Goal: Task Accomplishment & Management: Manage account settings

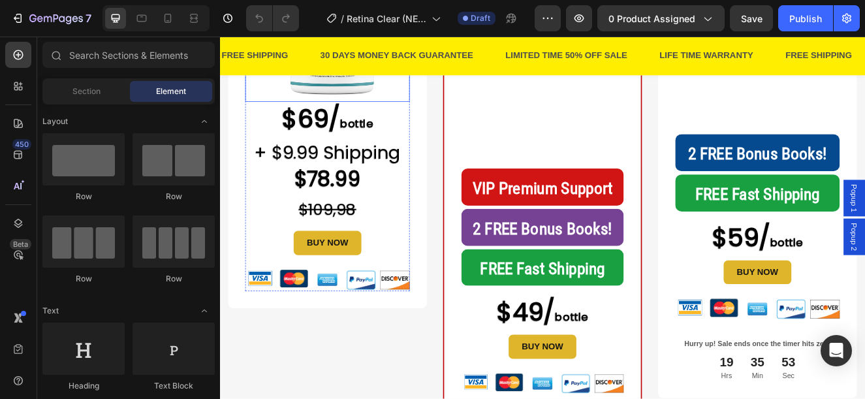
scroll to position [392, 0]
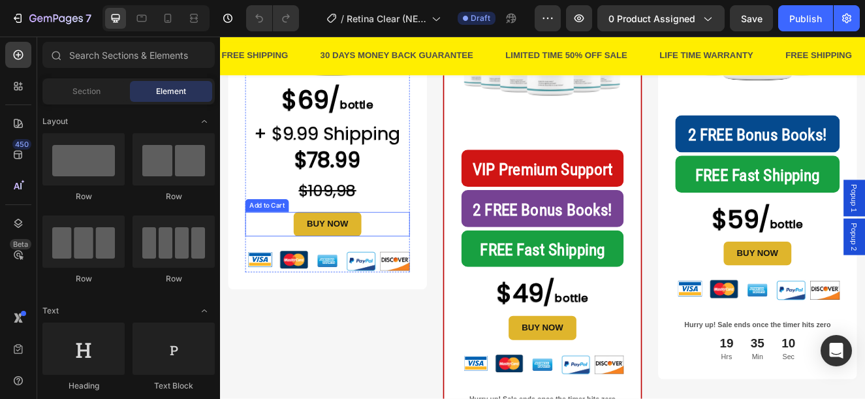
click at [385, 266] on button "BUY NOW" at bounding box center [350, 264] width 82 height 29
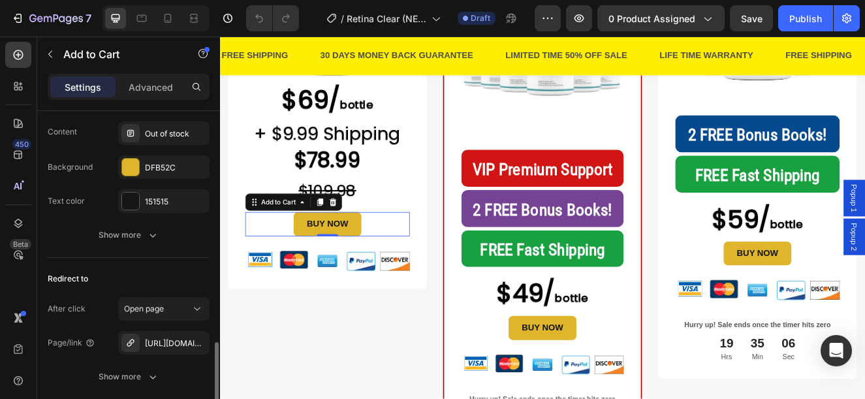
scroll to position [1142, 0]
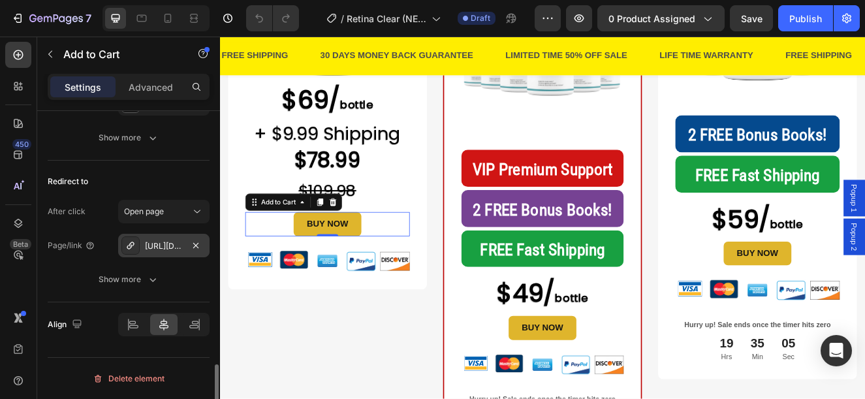
click at [161, 249] on div "[URL][DOMAIN_NAME]" at bounding box center [164, 246] width 38 height 12
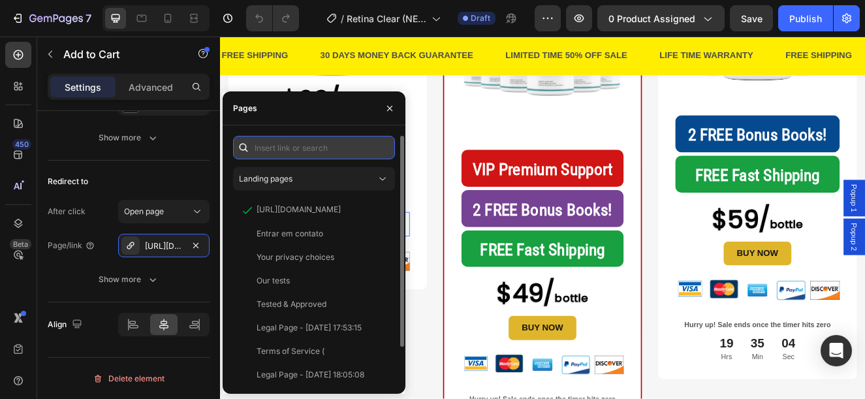
click at [283, 149] on input "text" at bounding box center [314, 148] width 162 height 24
paste input "[URL][DOMAIN_NAME]"
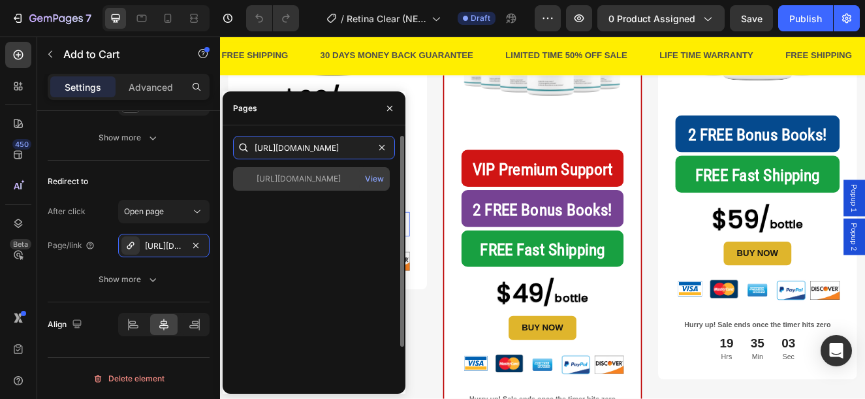
type input "[URL][DOMAIN_NAME]"
click at [294, 186] on div "[URL][DOMAIN_NAME] View" at bounding box center [311, 179] width 157 height 24
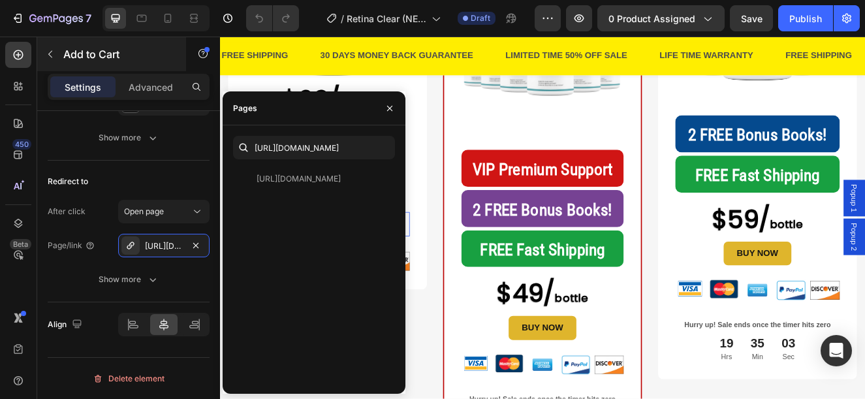
scroll to position [0, 0]
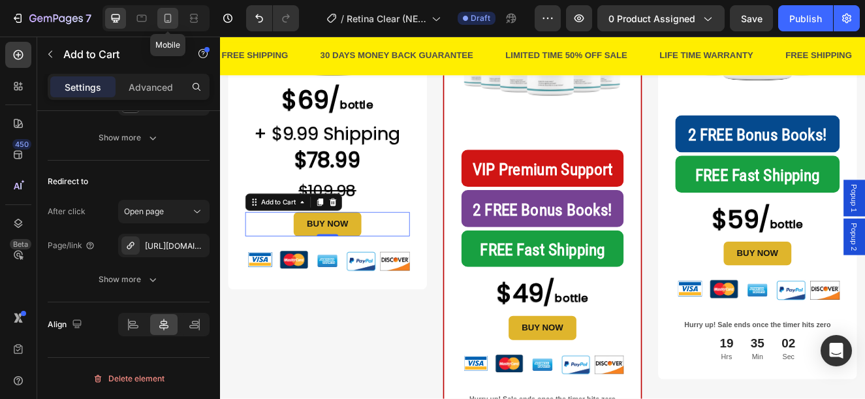
click at [159, 20] on div at bounding box center [167, 18] width 21 height 21
type input "14"
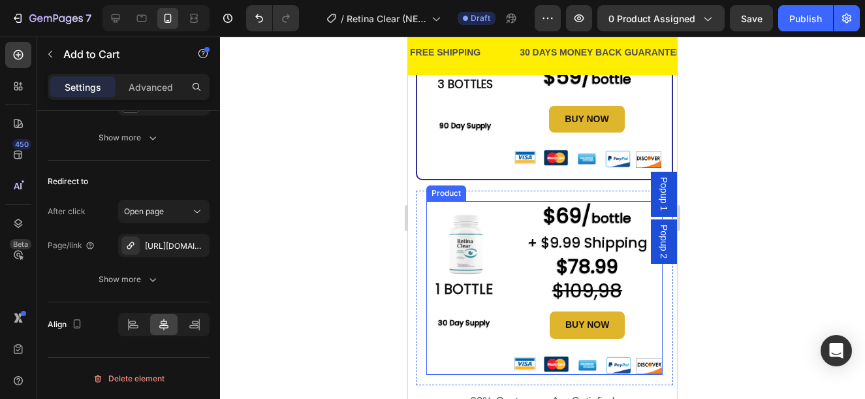
scroll to position [633, 0]
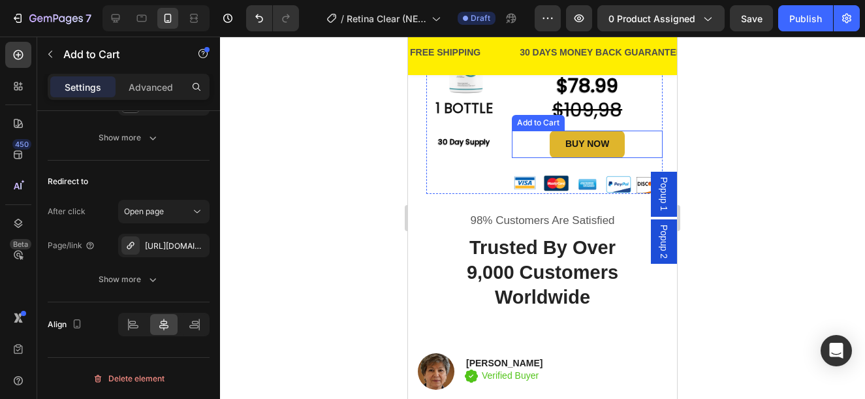
click at [615, 157] on button "BUY NOW" at bounding box center [587, 144] width 75 height 27
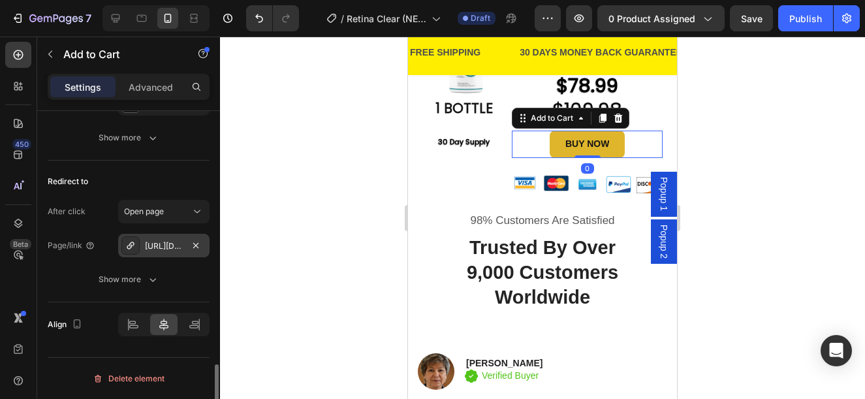
click at [165, 245] on div "[URL][DOMAIN_NAME]" at bounding box center [164, 246] width 38 height 12
click at [163, 253] on div "[URL][DOMAIN_NAME]" at bounding box center [163, 246] width 91 height 24
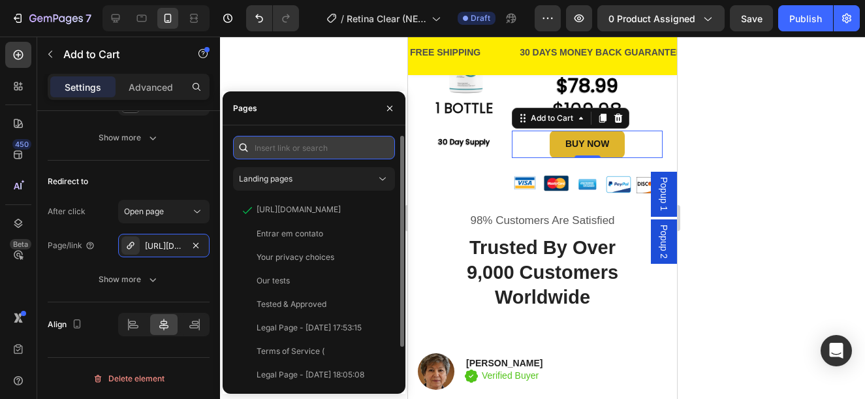
click at [268, 141] on input "text" at bounding box center [314, 148] width 162 height 24
paste input "[URL][DOMAIN_NAME]"
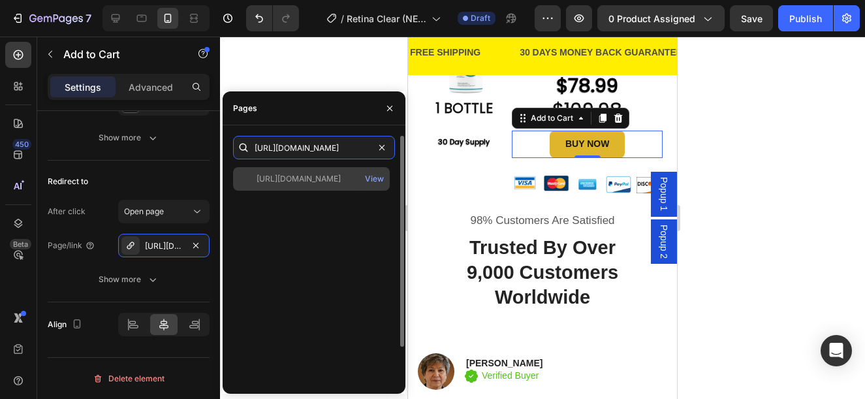
type input "[URL][DOMAIN_NAME]"
click at [306, 180] on div "[URL][DOMAIN_NAME]" at bounding box center [299, 179] width 84 height 12
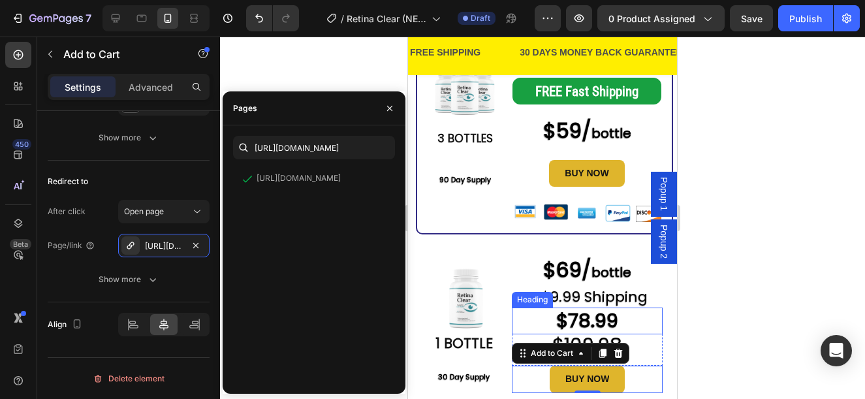
scroll to position [372, 0]
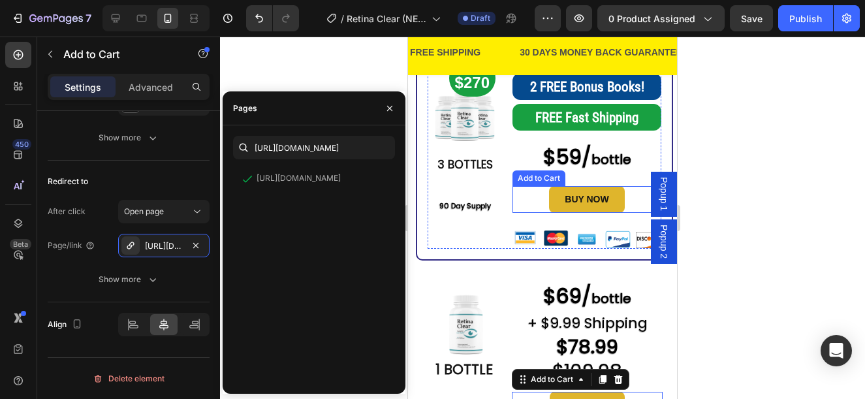
click at [618, 213] on button "BUY NOW" at bounding box center [586, 199] width 75 height 27
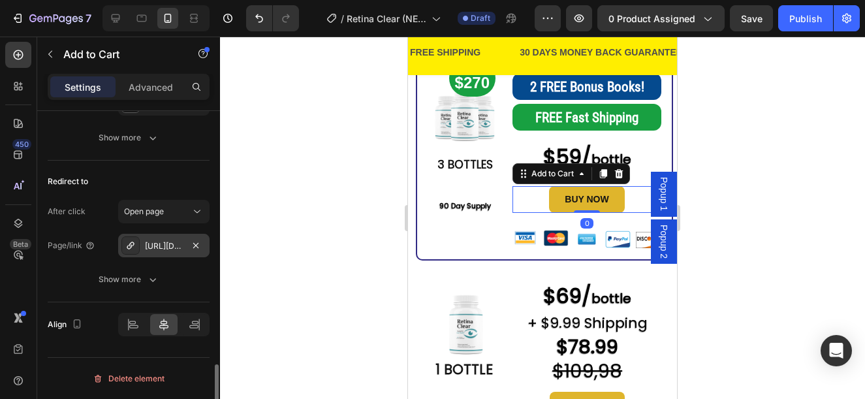
click at [157, 245] on div "[URL][DOMAIN_NAME]" at bounding box center [164, 246] width 38 height 12
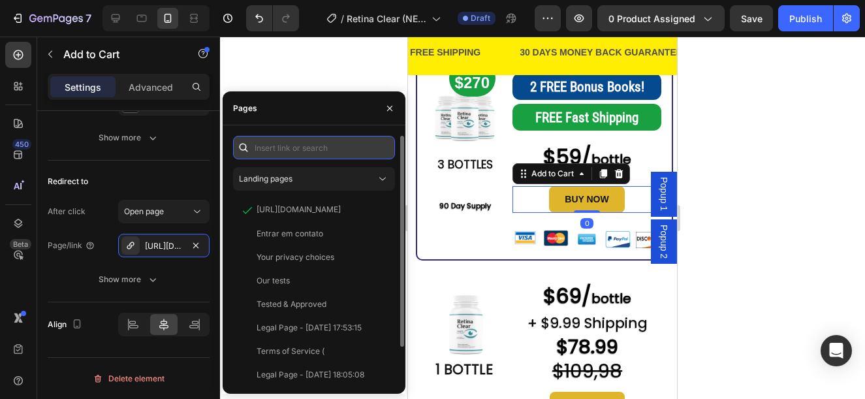
click at [296, 144] on input "text" at bounding box center [314, 148] width 162 height 24
paste input "[URL][DOMAIN_NAME]"
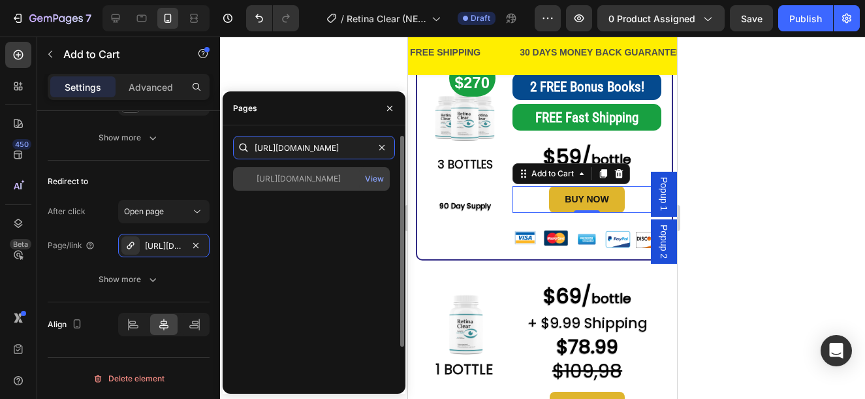
type input "[URL][DOMAIN_NAME]"
click at [282, 179] on div "[URL][DOMAIN_NAME]" at bounding box center [299, 179] width 84 height 12
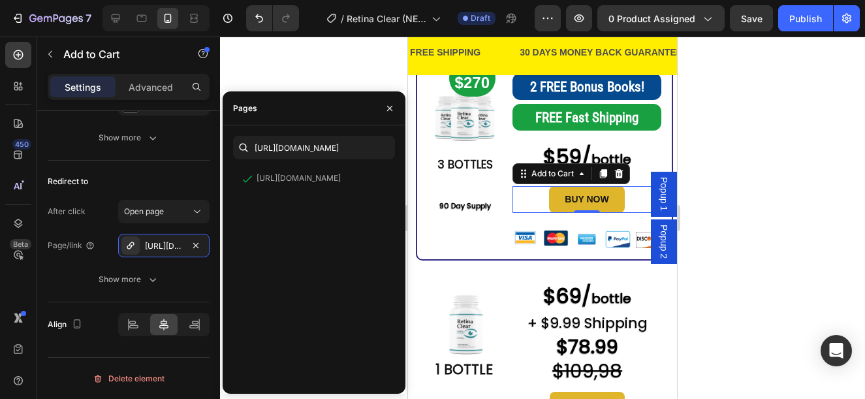
scroll to position [0, 0]
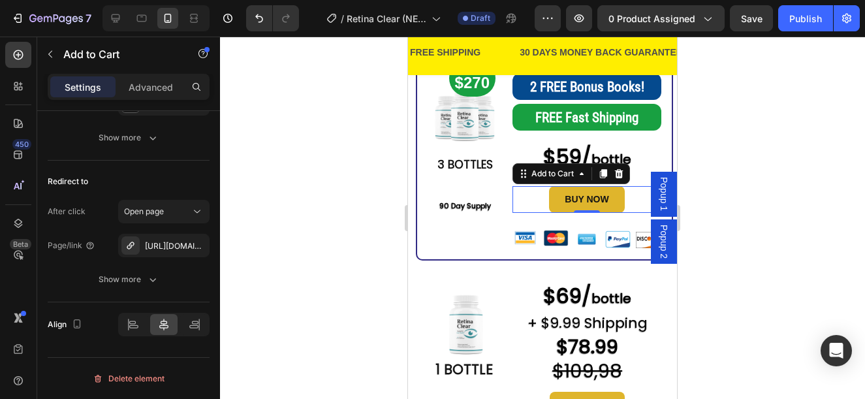
click at [104, 22] on div at bounding box center [156, 18] width 107 height 26
click at [118, 13] on icon at bounding box center [115, 18] width 13 height 13
type input "16"
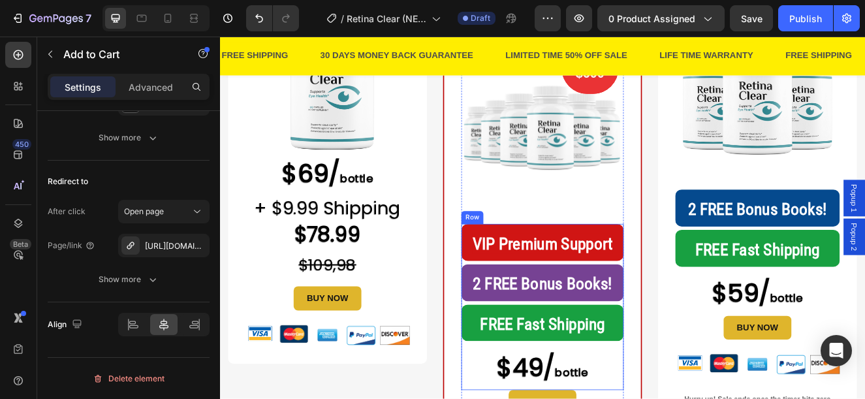
scroll to position [432, 0]
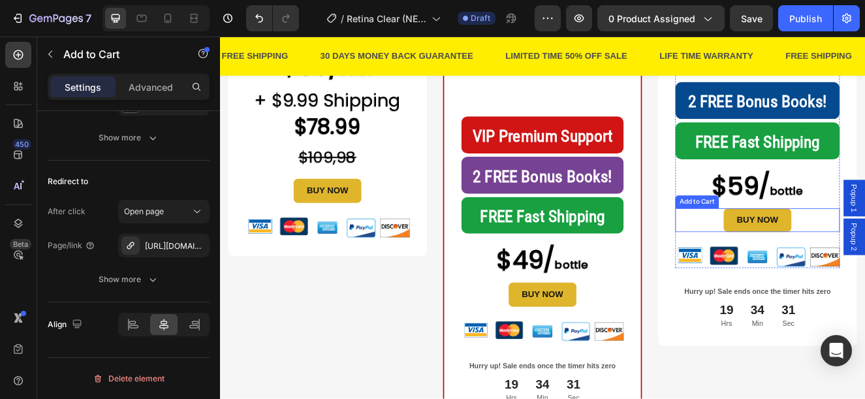
click at [864, 253] on button "BUY NOW" at bounding box center [873, 259] width 82 height 29
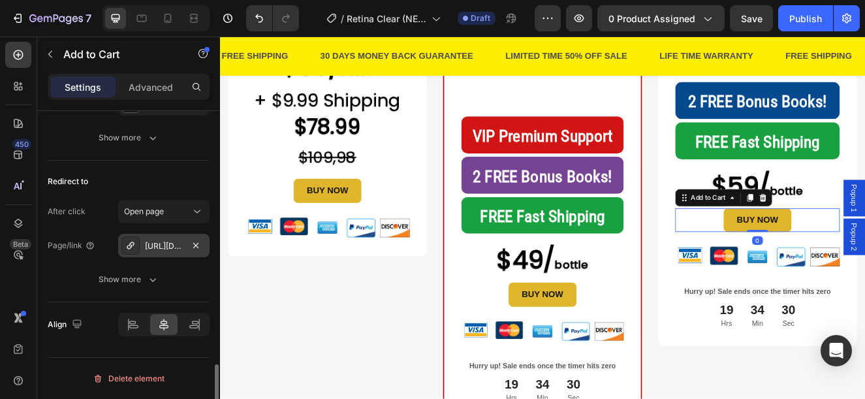
click at [154, 238] on div "[URL][DOMAIN_NAME]" at bounding box center [163, 246] width 91 height 24
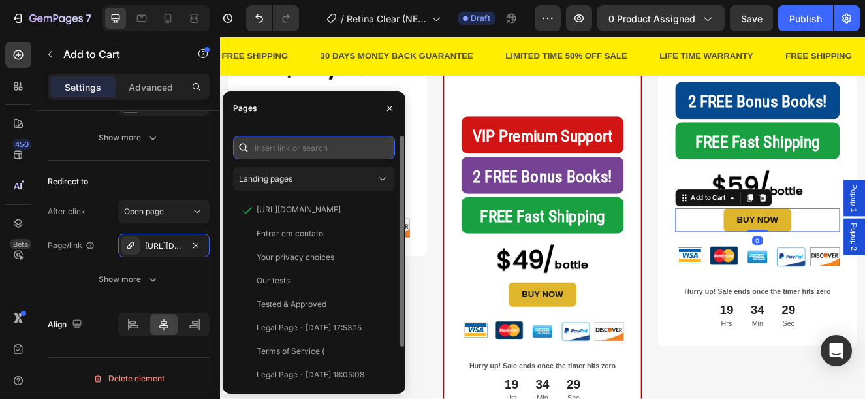
click at [278, 146] on input "text" at bounding box center [314, 148] width 162 height 24
paste input "[URL][DOMAIN_NAME]"
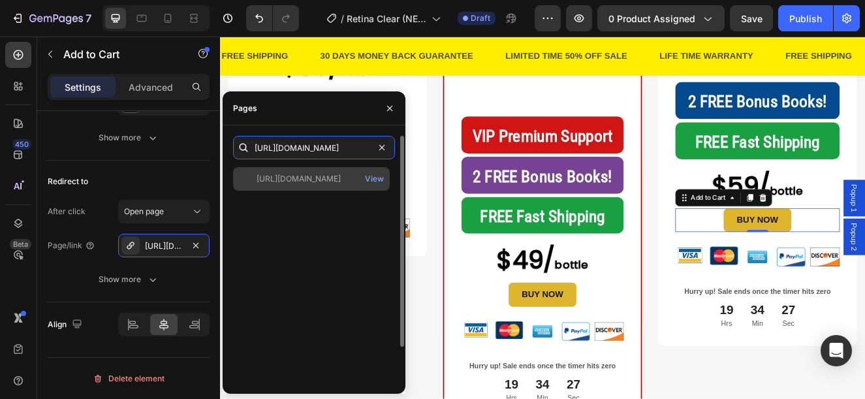
type input "[URL][DOMAIN_NAME]"
click at [313, 179] on div "[URL][DOMAIN_NAME]" at bounding box center [299, 179] width 84 height 12
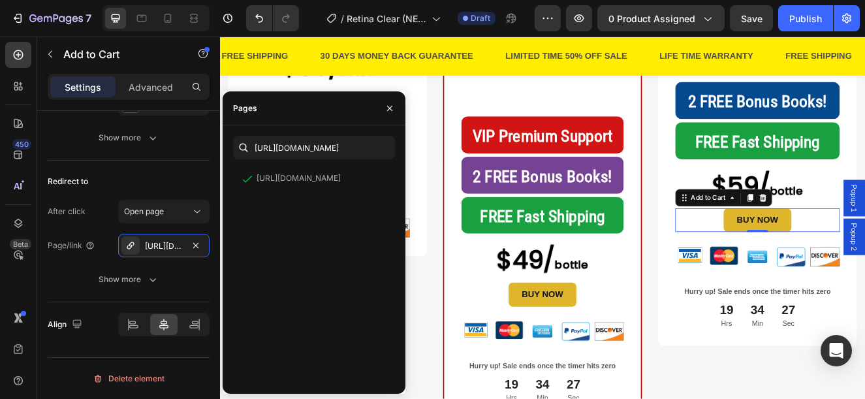
scroll to position [0, 0]
click at [646, 345] on button "BUY NOW" at bounding box center [612, 350] width 82 height 29
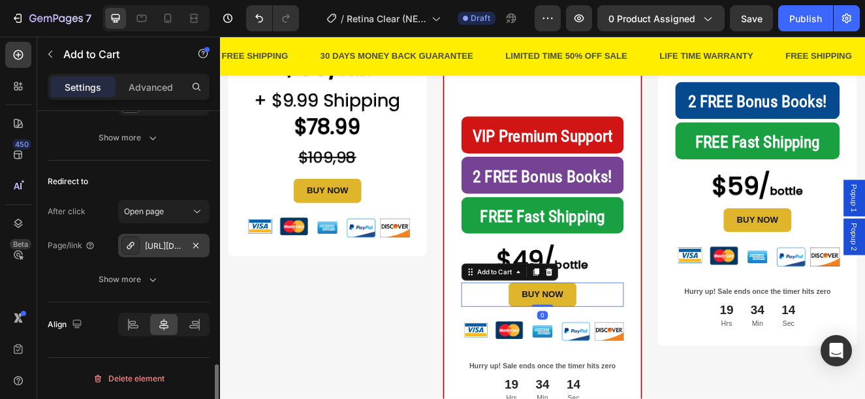
click at [165, 242] on div "[URL][DOMAIN_NAME]" at bounding box center [164, 246] width 38 height 12
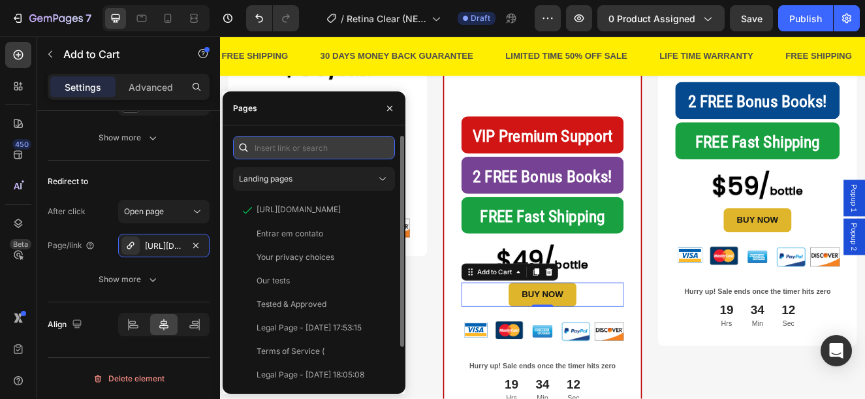
click at [276, 148] on input "text" at bounding box center [314, 148] width 162 height 24
paste input "[URL][DOMAIN_NAME]"
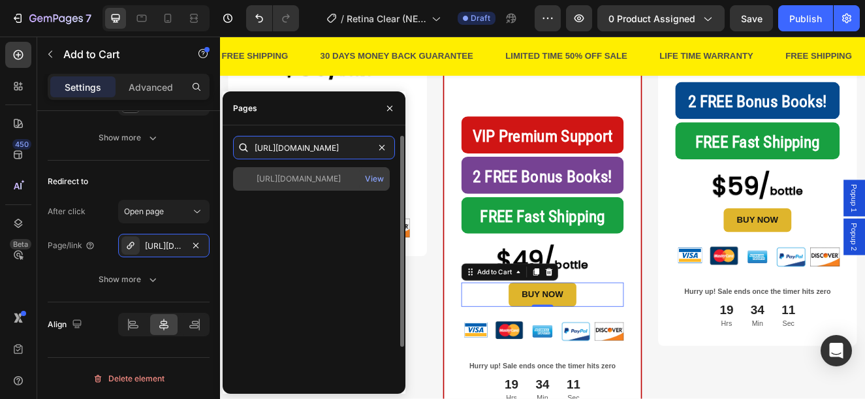
type input "[URL][DOMAIN_NAME]"
click at [291, 178] on div "[URL][DOMAIN_NAME]" at bounding box center [299, 179] width 84 height 12
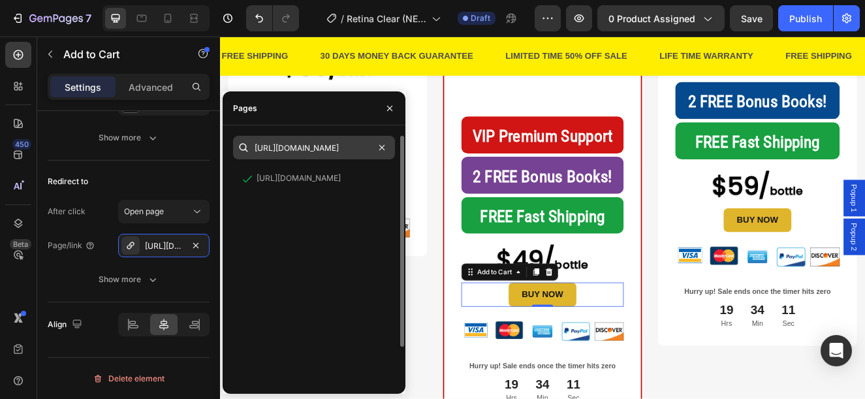
scroll to position [0, 0]
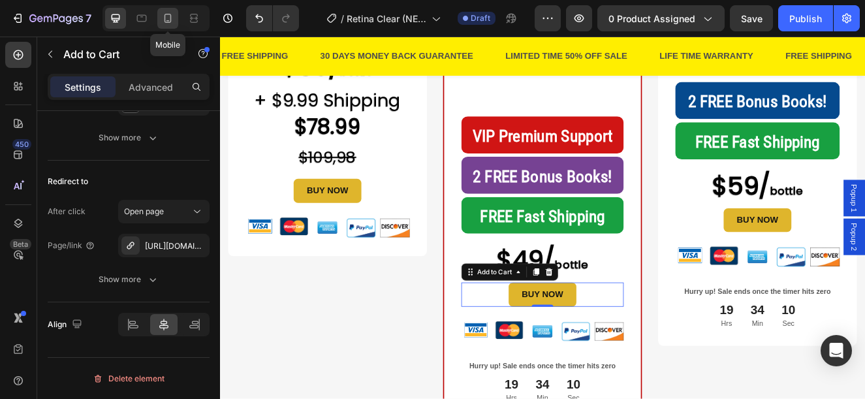
click at [162, 27] on div at bounding box center [167, 18] width 21 height 21
type input "14"
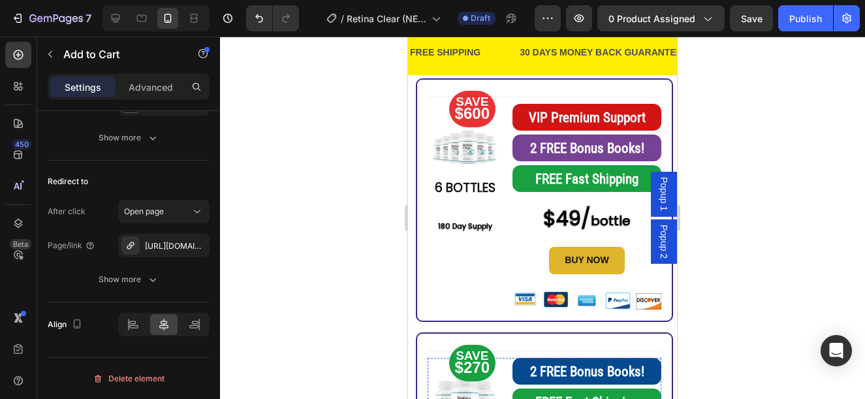
scroll to position [86, 0]
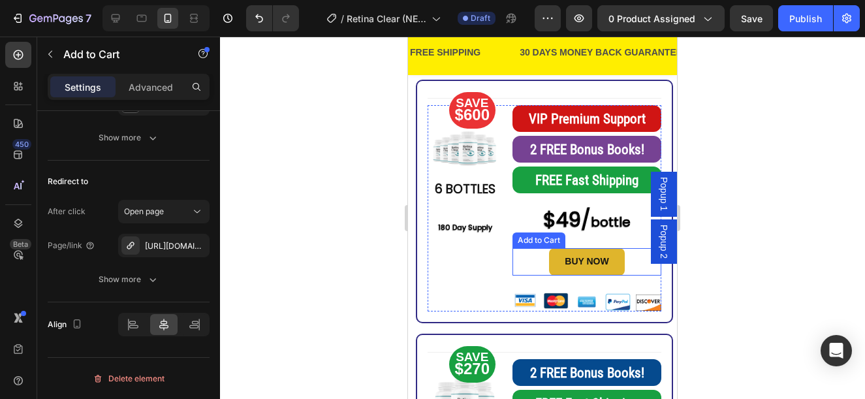
click at [609, 275] on button "BUY NOW" at bounding box center [586, 261] width 75 height 27
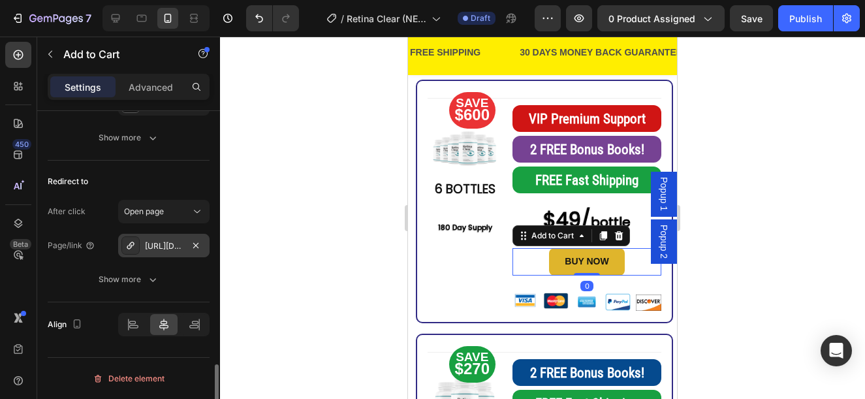
click at [151, 240] on div "[URL][DOMAIN_NAME]" at bounding box center [164, 246] width 38 height 12
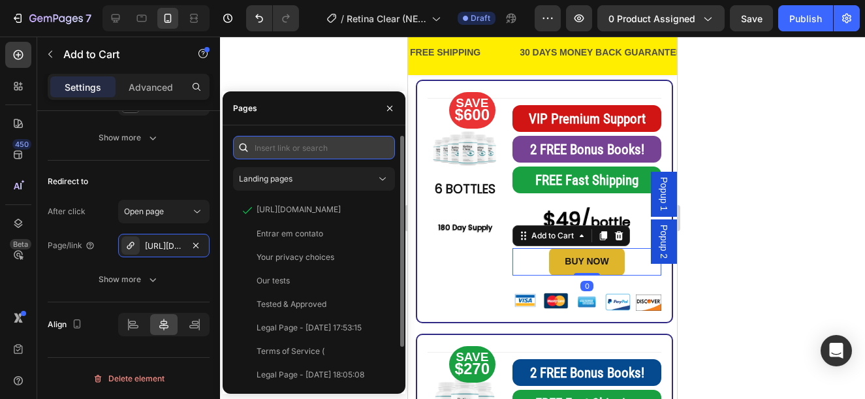
click at [272, 141] on input "text" at bounding box center [314, 148] width 162 height 24
paste input "[URL][DOMAIN_NAME]"
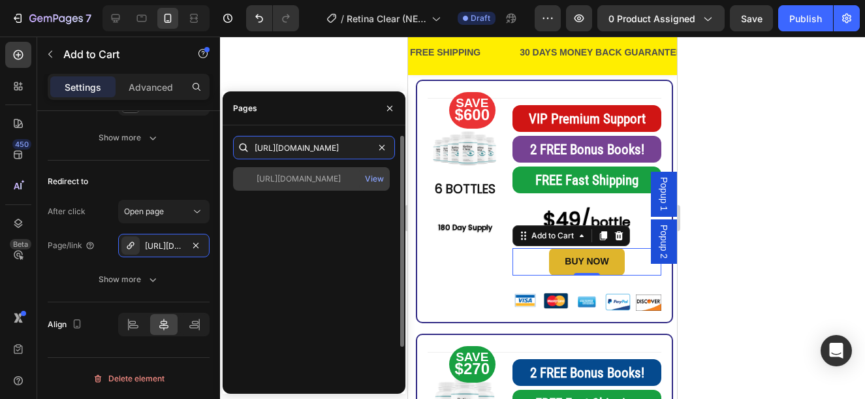
type input "[URL][DOMAIN_NAME]"
click at [314, 183] on div "[URL][DOMAIN_NAME]" at bounding box center [299, 179] width 84 height 12
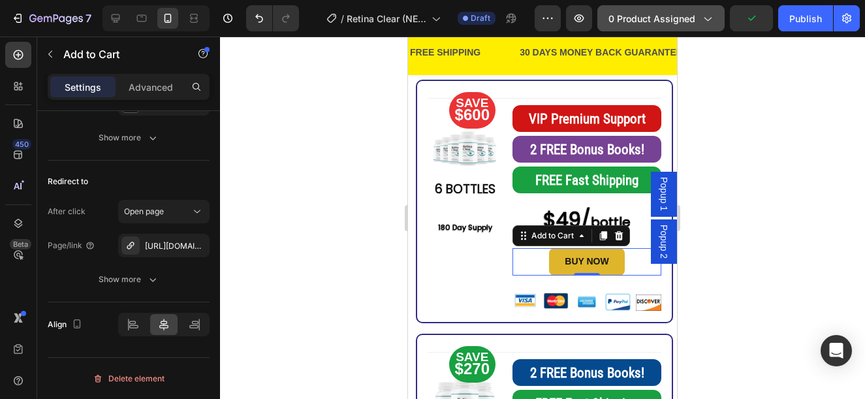
click at [677, 22] on span "0 product assigned" at bounding box center [652, 19] width 87 height 14
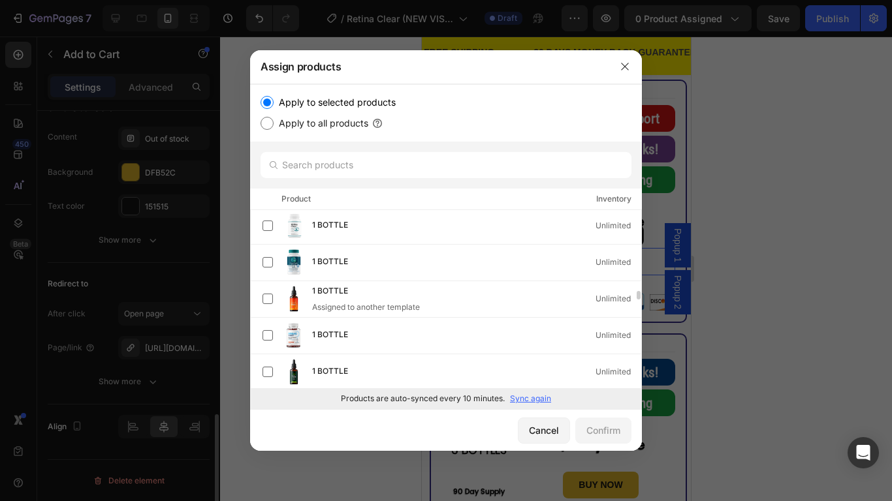
scroll to position [3008, 0]
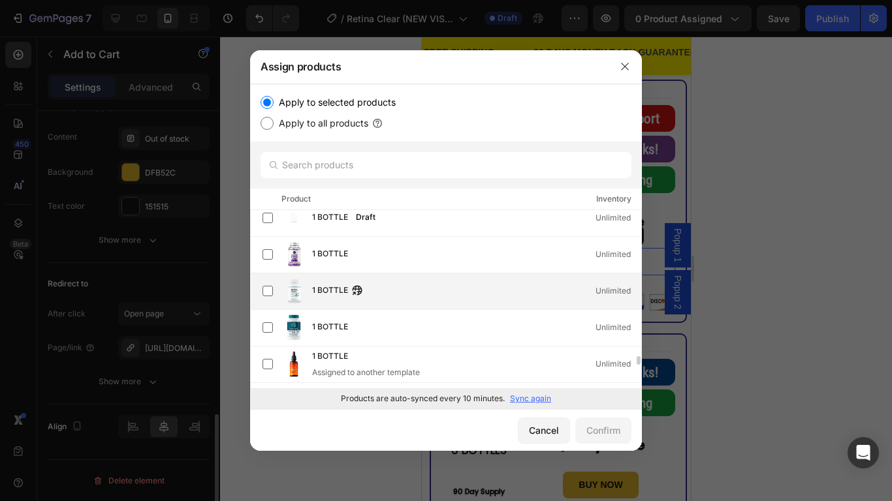
click at [417, 296] on div "1 BOTTLE Unlimited" at bounding box center [476, 291] width 329 height 14
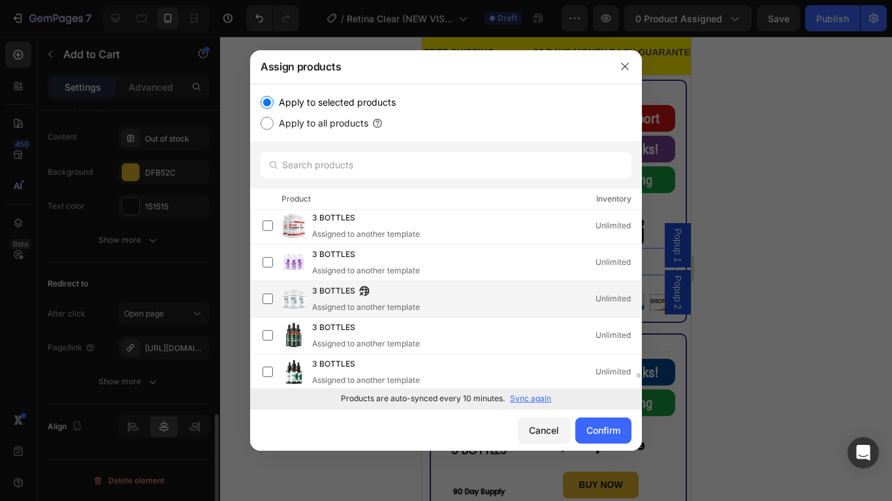
scroll to position [6100, 0]
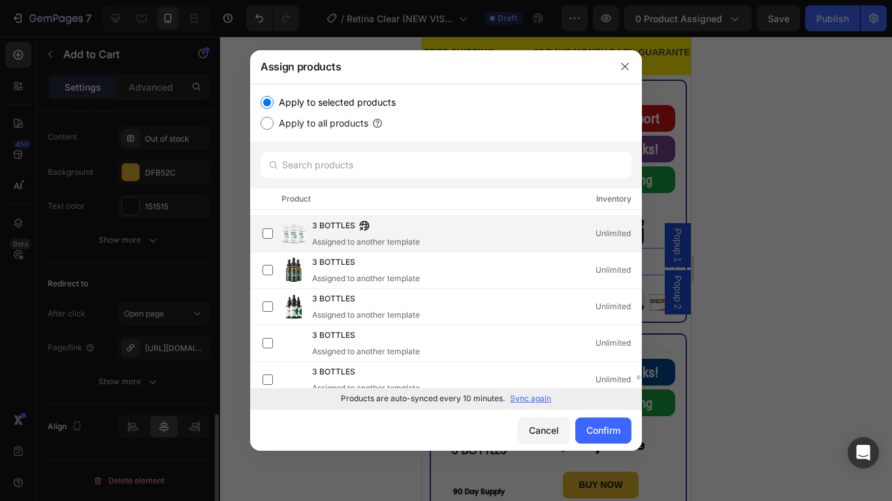
click at [449, 233] on div "3 BOTTLES Assigned to another template Unlimited" at bounding box center [476, 233] width 329 height 29
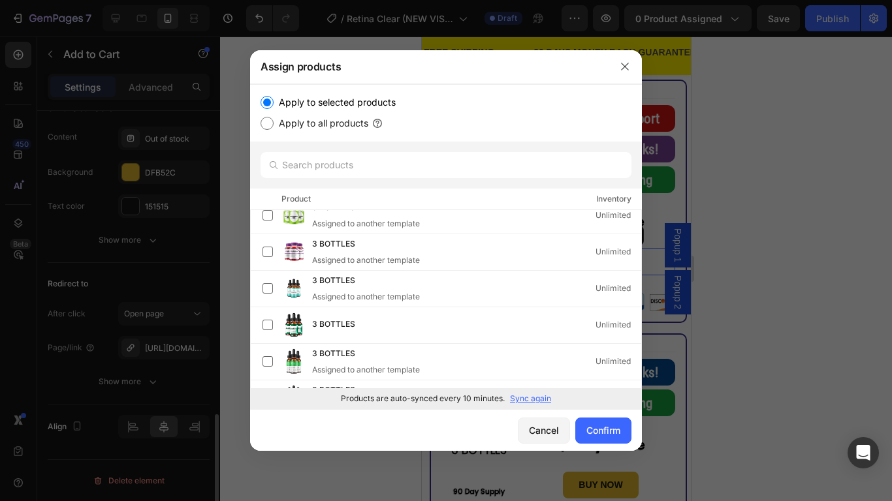
scroll to position [6022, 0]
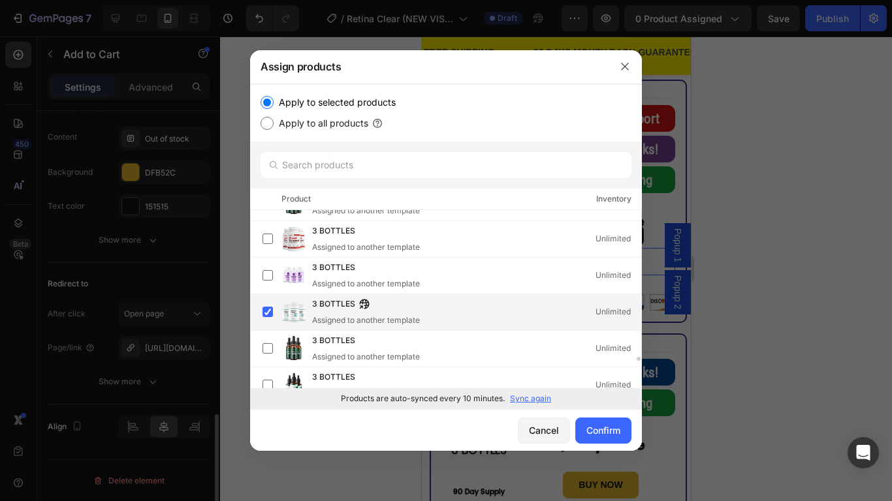
click at [446, 308] on div "3 BOTTLES Assigned to another template Unlimited" at bounding box center [476, 312] width 329 height 29
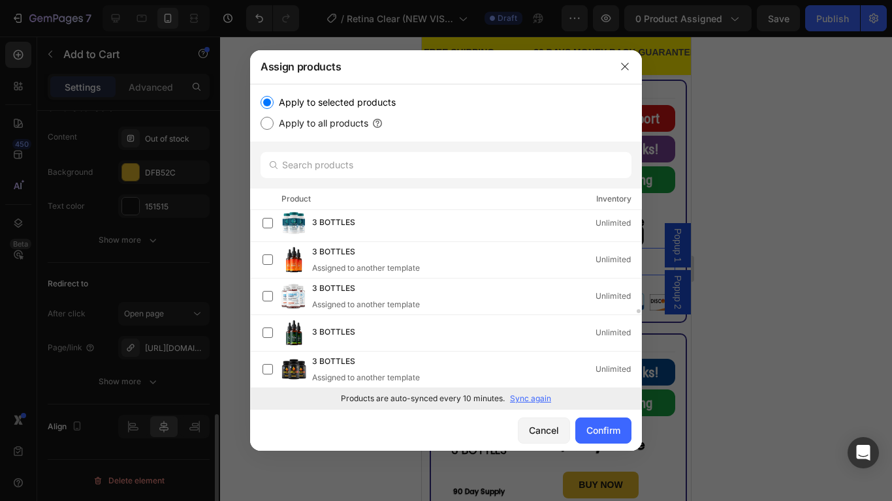
scroll to position [7106, 0]
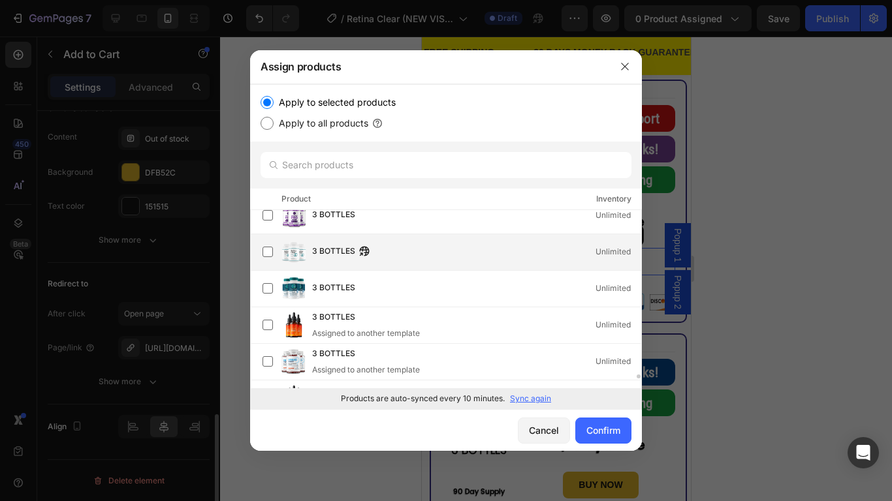
click at [462, 259] on div "3 BOTTLES Unlimited" at bounding box center [476, 252] width 329 height 14
click at [413, 249] on div "3 BOTTLES Unlimited" at bounding box center [476, 252] width 329 height 14
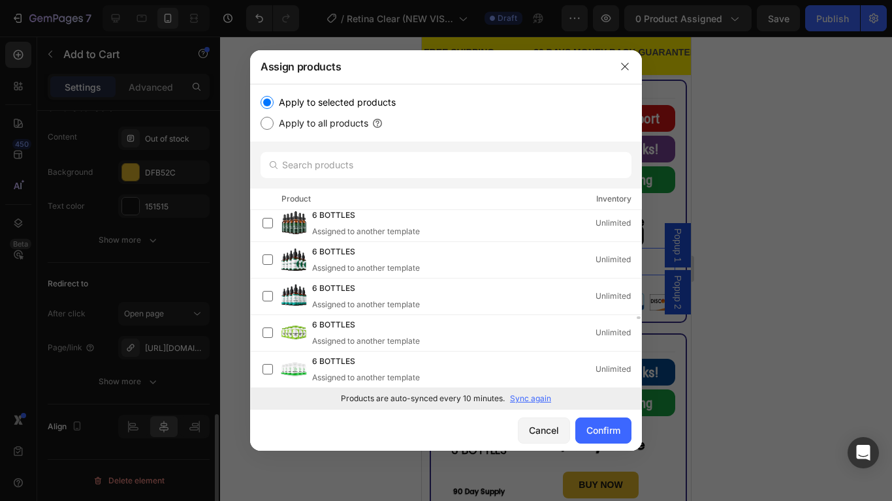
scroll to position [9848, 0]
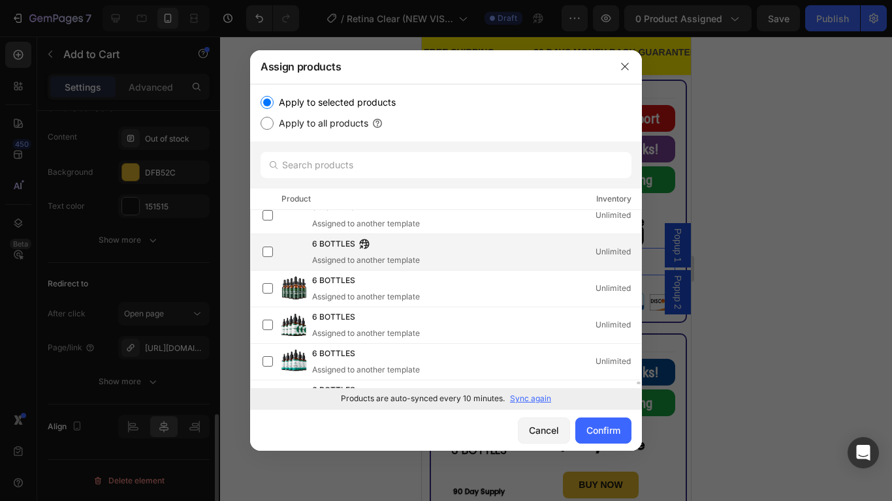
click at [480, 256] on div "6 BOTTLES Assigned to another template Unlimited" at bounding box center [476, 252] width 329 height 29
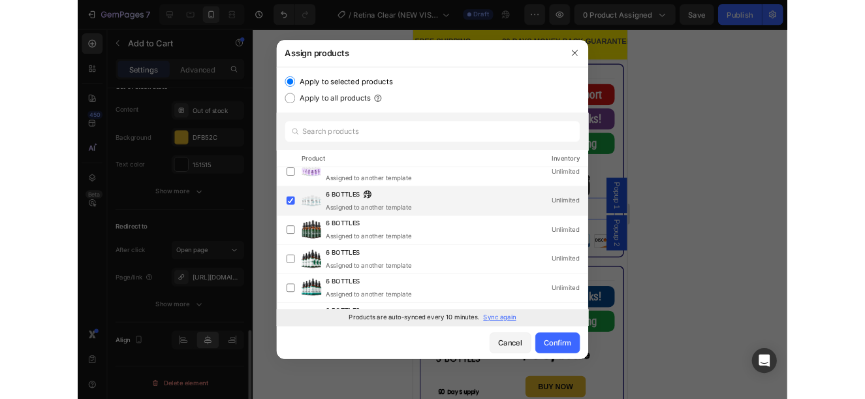
scroll to position [9978, 0]
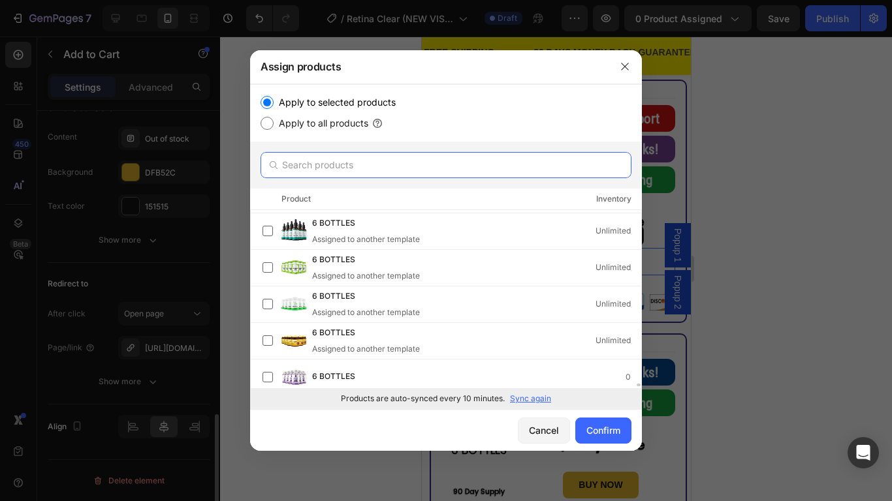
click at [415, 165] on input "text" at bounding box center [446, 165] width 371 height 26
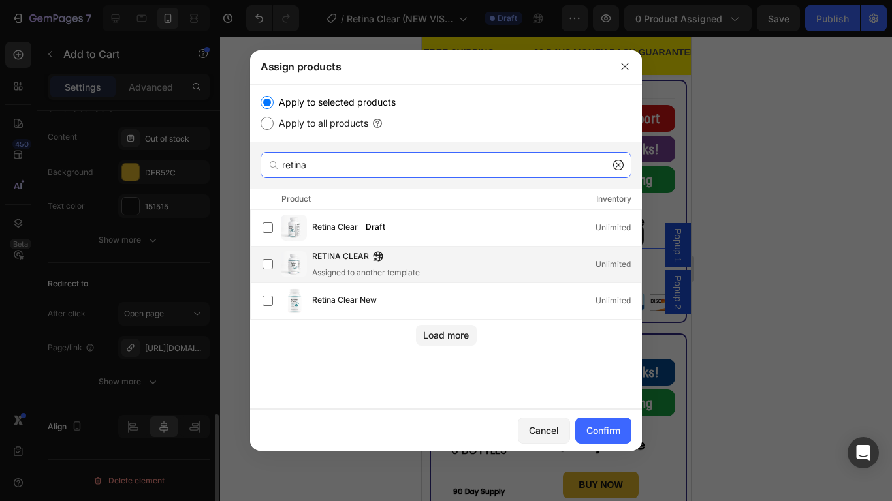
type input "retina"
click at [524, 277] on div "RETINA CLEAR Assigned to another template Unlimited" at bounding box center [476, 264] width 329 height 29
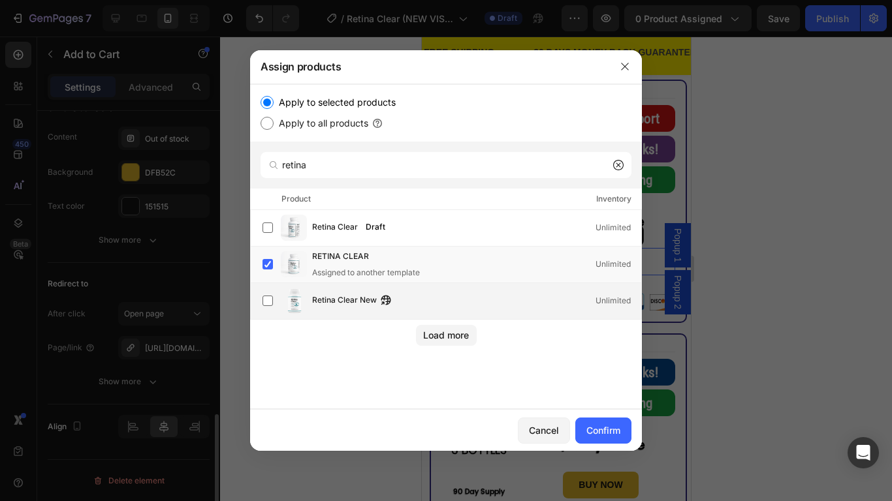
click at [546, 306] on div "Retina Clear New Unlimited" at bounding box center [476, 301] width 329 height 14
click at [505, 253] on div "RETINA CLEAR Assigned to another template Unlimited" at bounding box center [476, 264] width 329 height 29
click at [426, 308] on div "Retina Clear New Unlimited" at bounding box center [476, 301] width 329 height 14
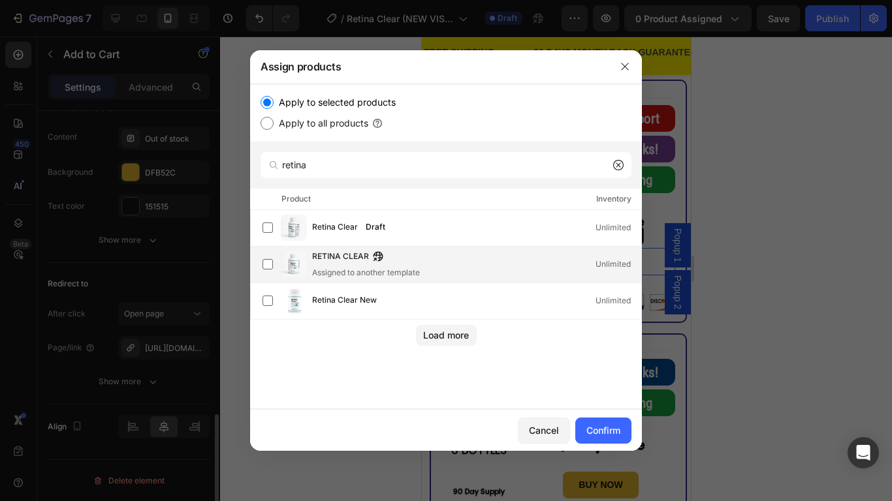
click at [456, 256] on div "RETINA CLEAR Assigned to another template Unlimited" at bounding box center [476, 264] width 329 height 29
click at [611, 398] on div "Confirm" at bounding box center [603, 431] width 34 height 14
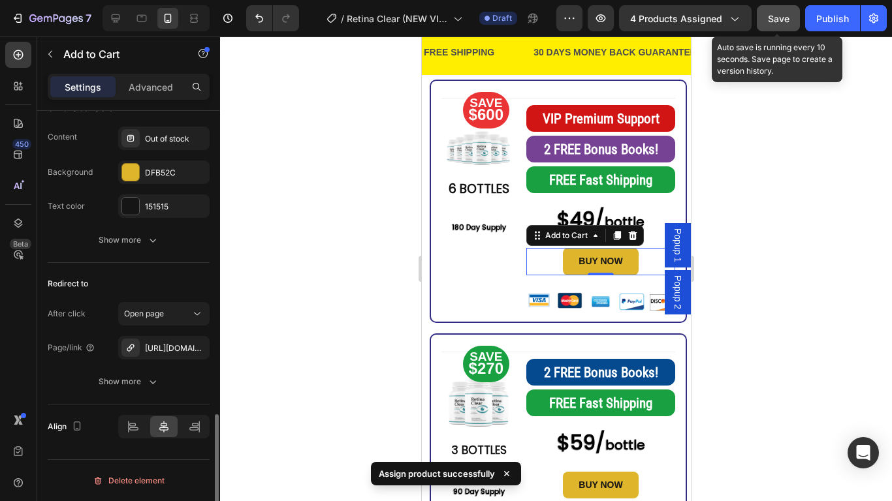
click at [789, 20] on span "Save" at bounding box center [779, 18] width 22 height 11
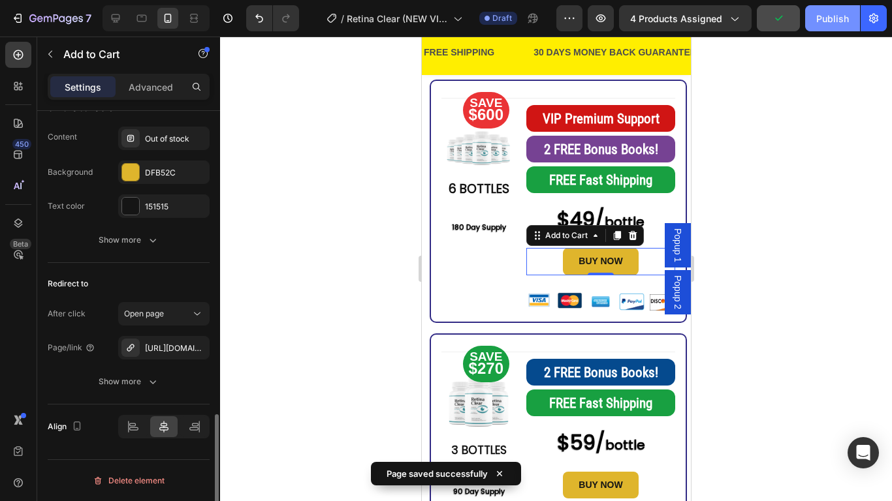
click at [814, 25] on button "Publish" at bounding box center [832, 18] width 55 height 26
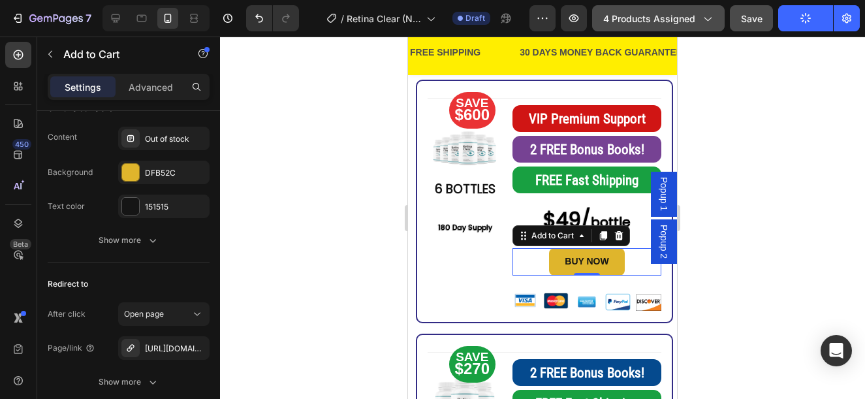
click at [680, 12] on span "4 products assigned" at bounding box center [649, 19] width 92 height 14
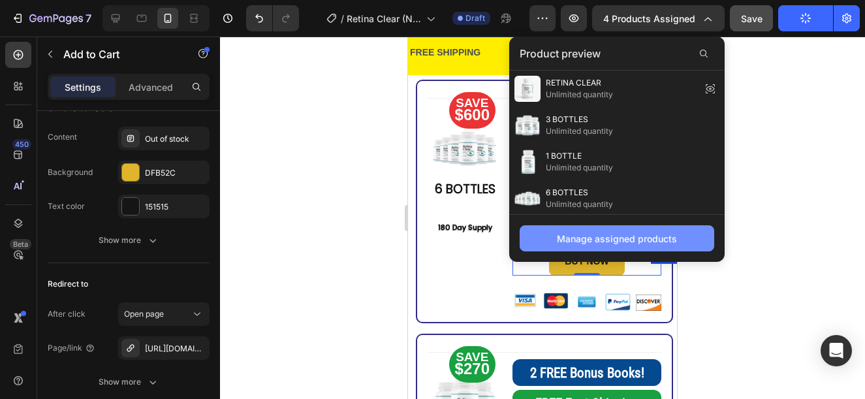
click at [614, 242] on div "Manage assigned products" at bounding box center [617, 239] width 120 height 14
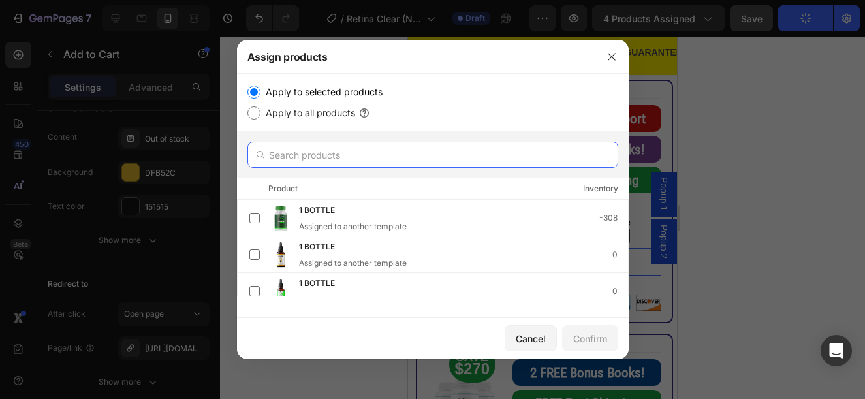
click at [340, 159] on input "text" at bounding box center [432, 155] width 371 height 26
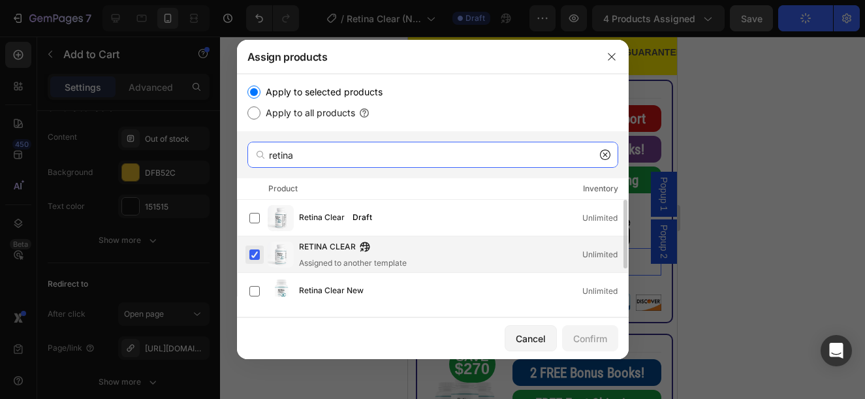
type input "retina"
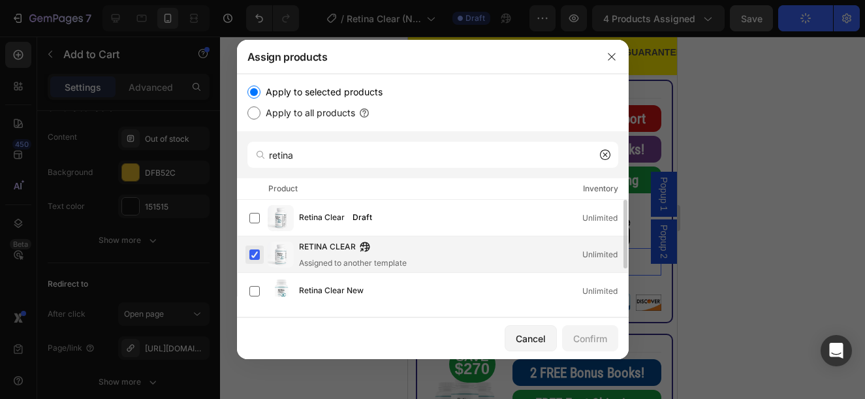
click at [259, 255] on label at bounding box center [254, 254] width 10 height 10
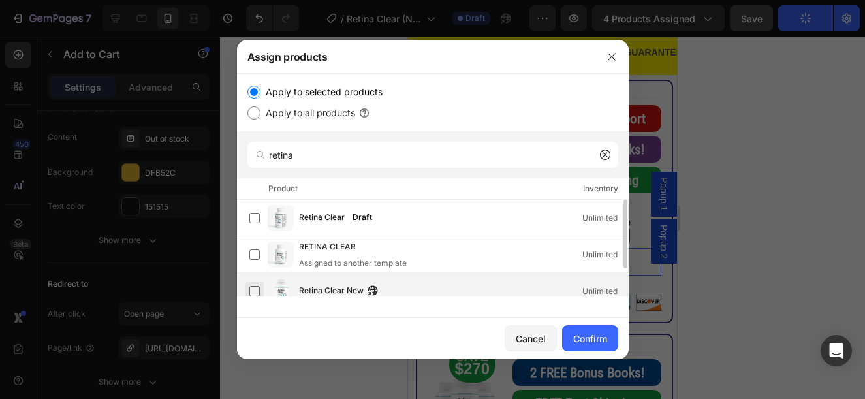
click at [255, 291] on label at bounding box center [254, 291] width 10 height 10
click at [602, 339] on div "Confirm" at bounding box center [590, 339] width 34 height 14
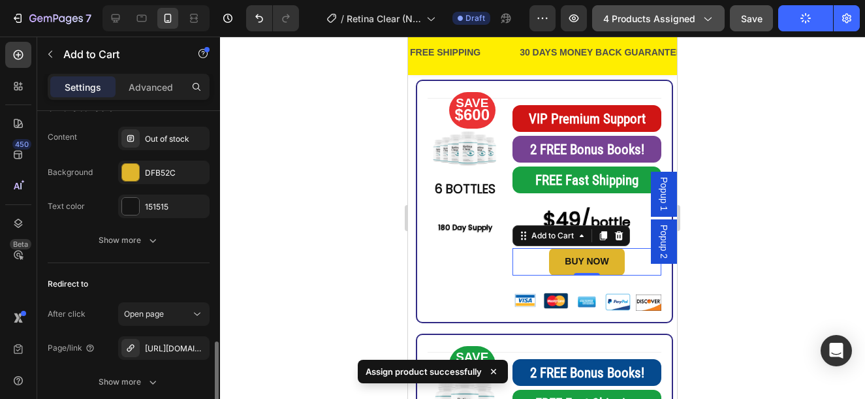
click at [673, 25] on button "4 products assigned" at bounding box center [658, 18] width 133 height 26
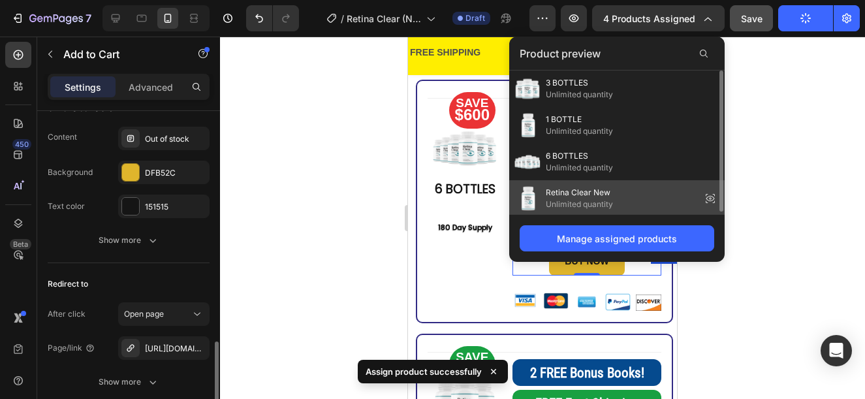
click at [714, 193] on icon at bounding box center [710, 198] width 18 height 18
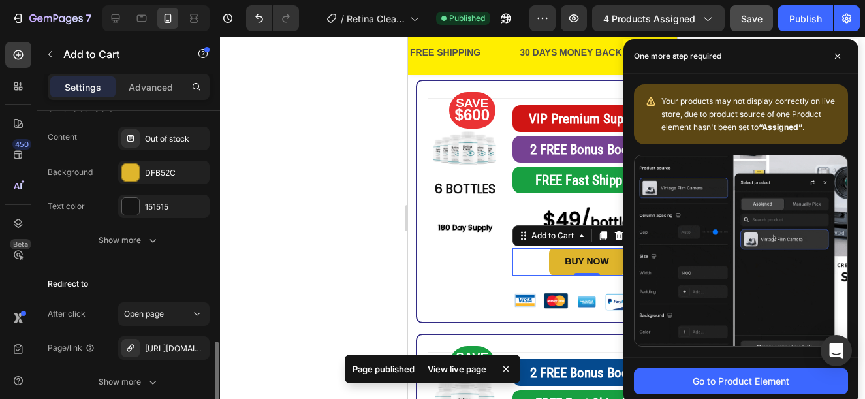
click at [341, 142] on div at bounding box center [542, 218] width 645 height 362
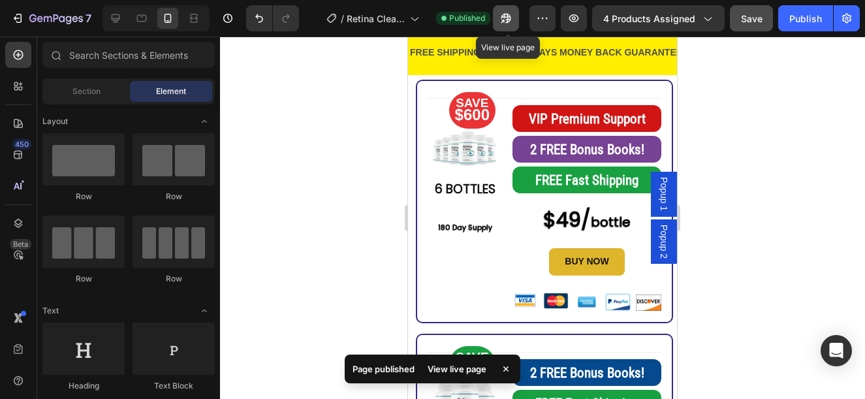
click at [505, 18] on icon "button" at bounding box center [505, 18] width 13 height 13
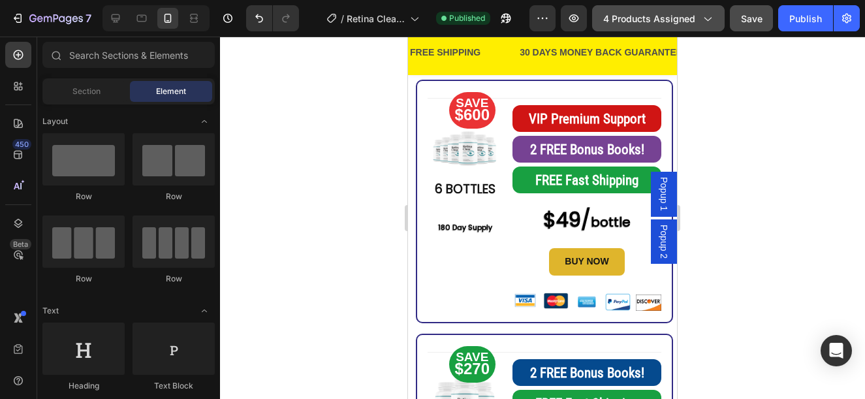
click at [654, 25] on button "4 products assigned" at bounding box center [658, 18] width 133 height 26
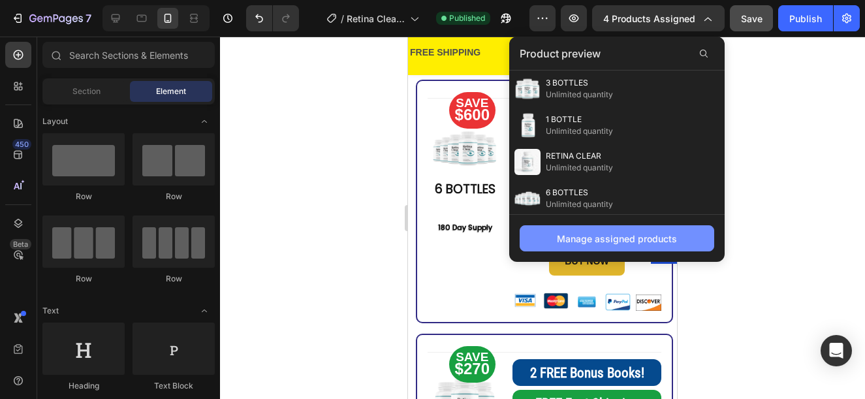
click at [658, 238] on div "Manage assigned products" at bounding box center [617, 239] width 120 height 14
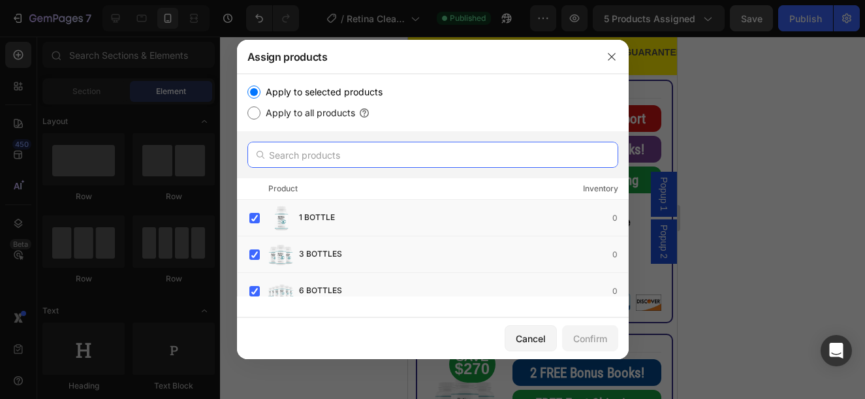
click at [305, 161] on input "text" at bounding box center [432, 155] width 371 height 26
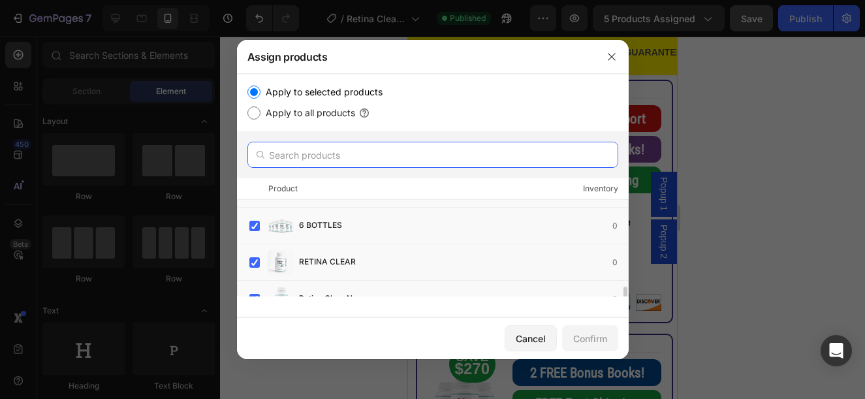
scroll to position [131, 0]
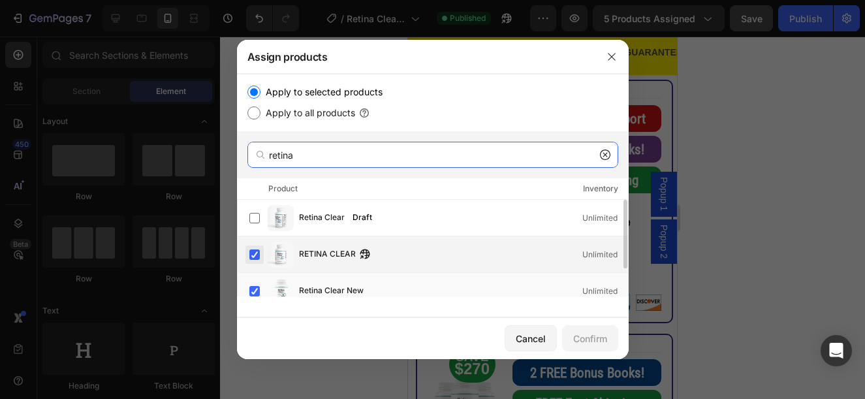
type input "retina"
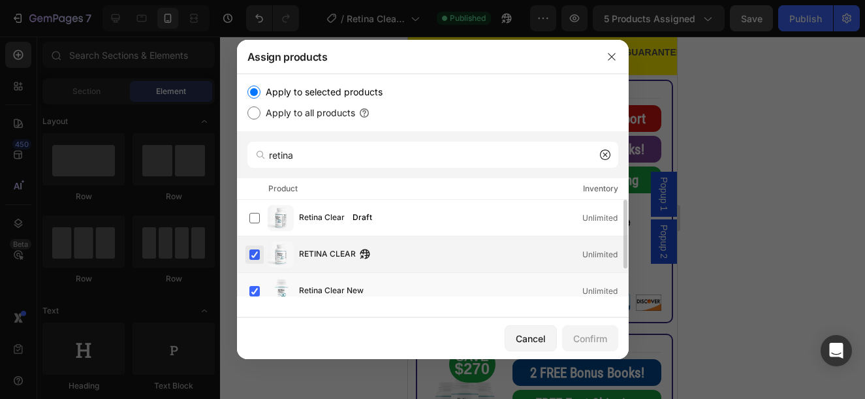
click at [251, 257] on label at bounding box center [254, 254] width 10 height 10
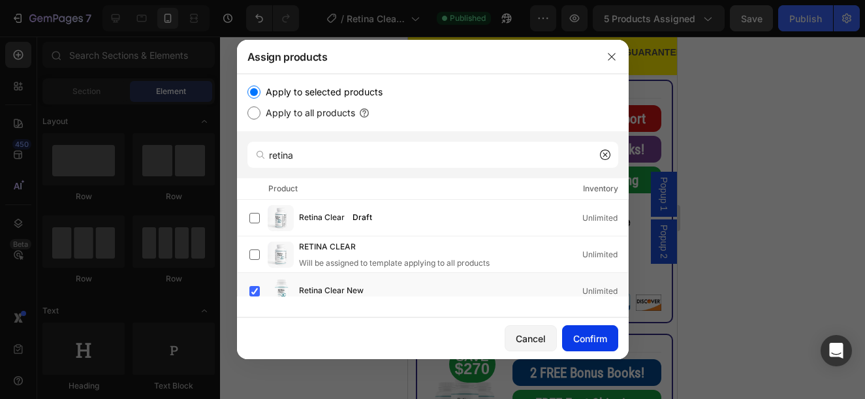
click at [580, 344] on div "Confirm" at bounding box center [590, 339] width 34 height 14
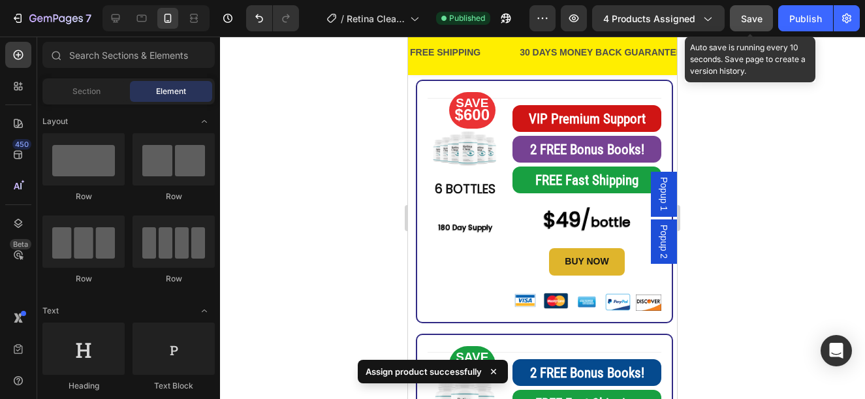
click at [748, 16] on span "Save" at bounding box center [752, 18] width 22 height 11
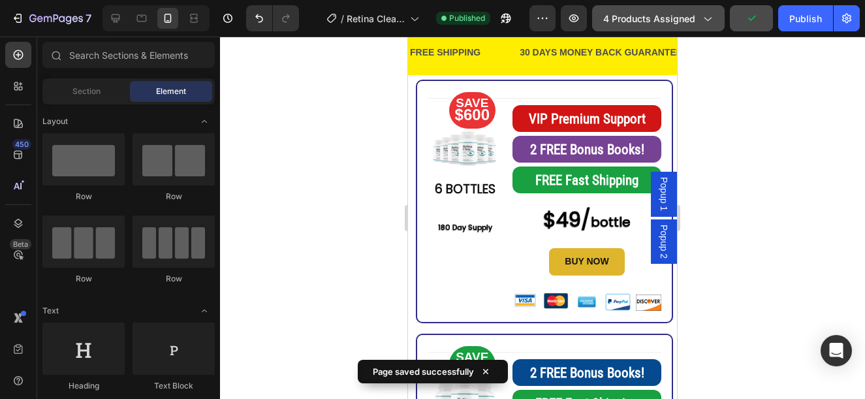
click at [642, 22] on span "4 products assigned" at bounding box center [649, 19] width 92 height 14
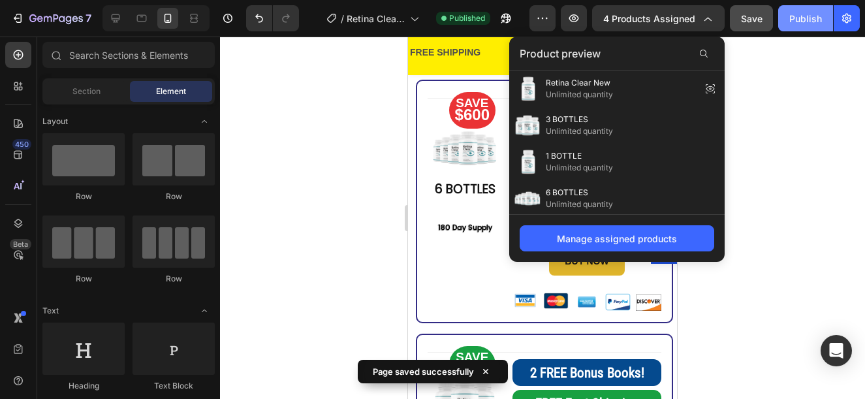
click at [810, 25] on div "Publish" at bounding box center [805, 19] width 33 height 14
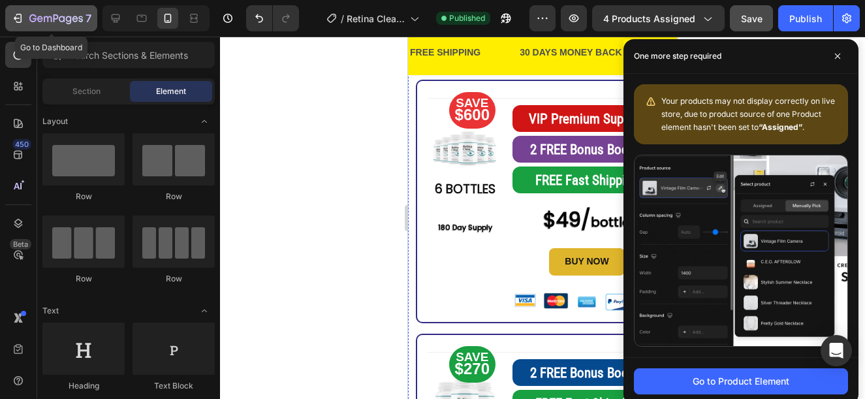
click at [44, 18] on icon "button" at bounding box center [48, 19] width 8 height 6
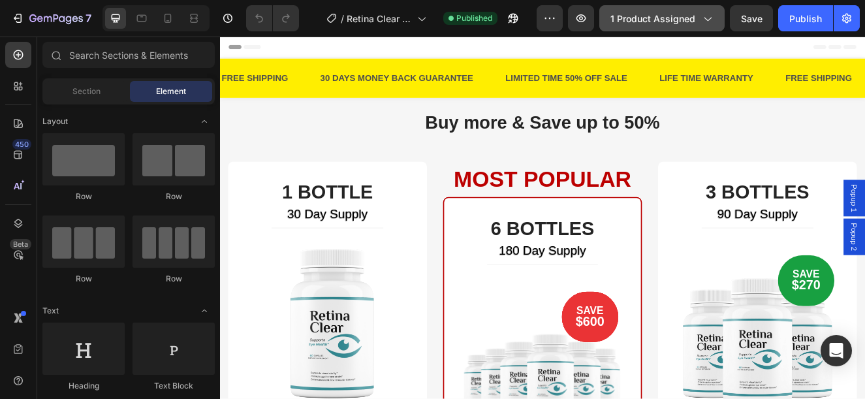
click at [678, 14] on span "1 product assigned" at bounding box center [652, 19] width 85 height 14
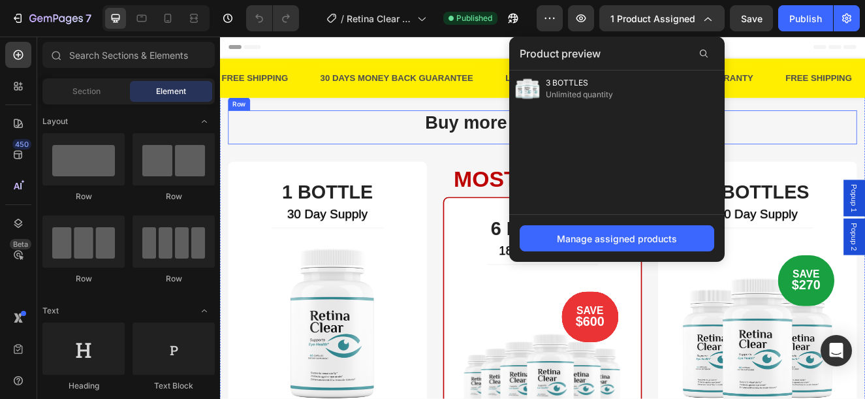
click at [435, 159] on div "Buy more & Save up to 50% Heading Row" at bounding box center [612, 147] width 764 height 41
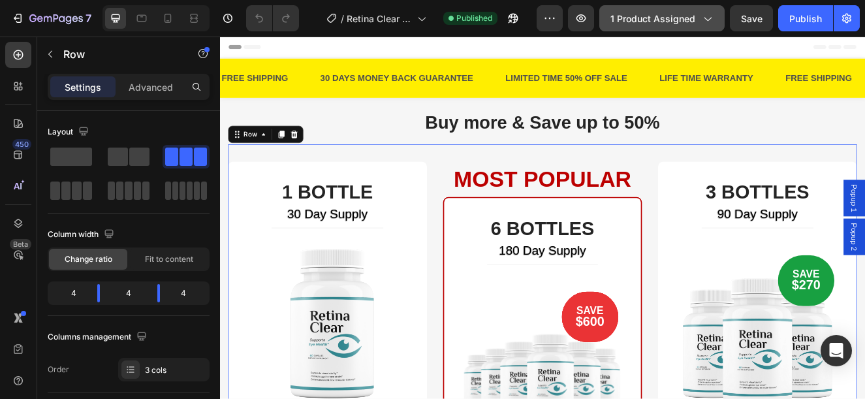
click at [620, 27] on button "1 product assigned" at bounding box center [661, 18] width 125 height 26
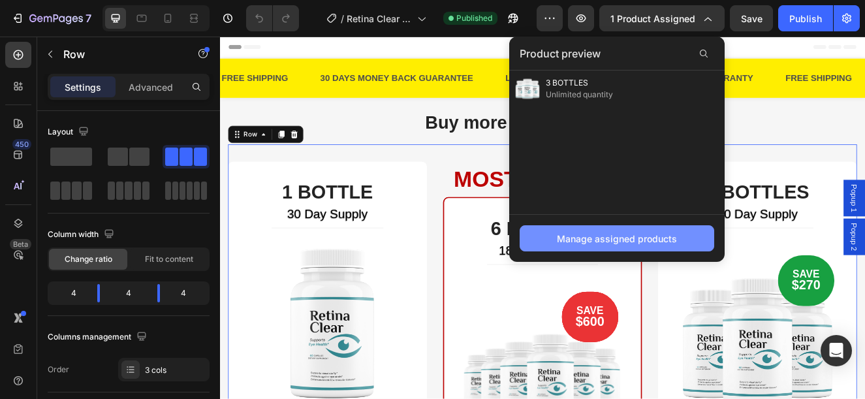
click at [617, 237] on div "Manage assigned products" at bounding box center [617, 239] width 120 height 14
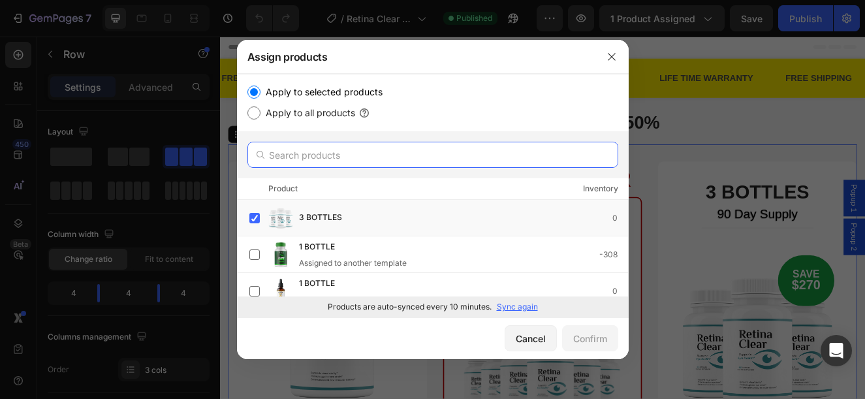
click at [331, 154] on input "text" at bounding box center [432, 155] width 371 height 26
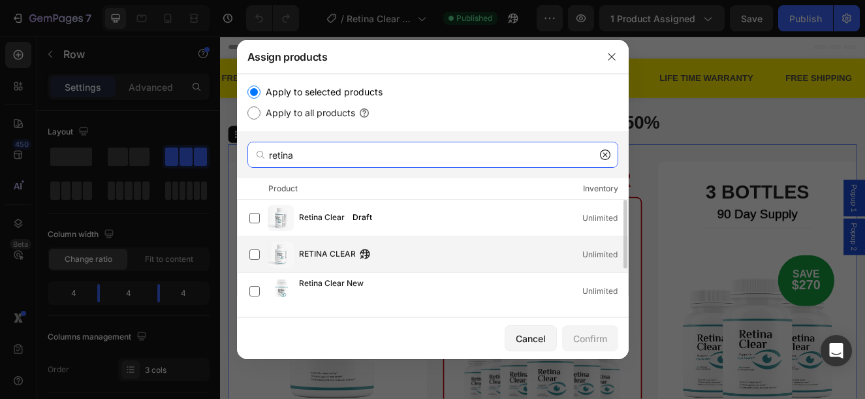
type input "retina"
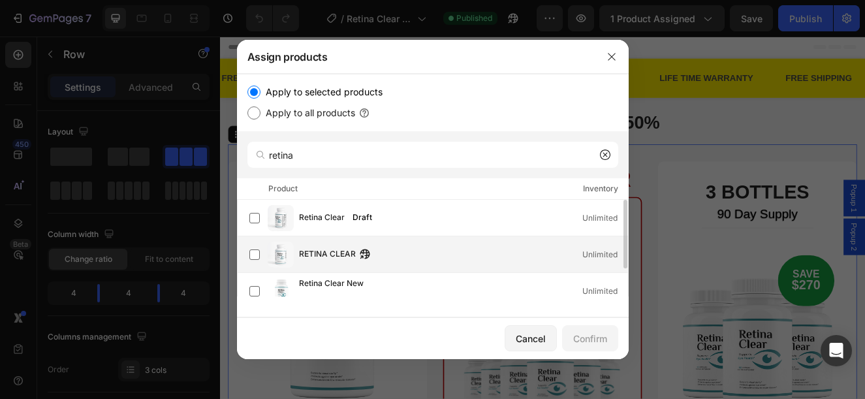
click at [392, 259] on div "RETINA CLEAR Unlimited" at bounding box center [463, 254] width 329 height 14
click at [586, 337] on div "Confirm" at bounding box center [590, 339] width 34 height 14
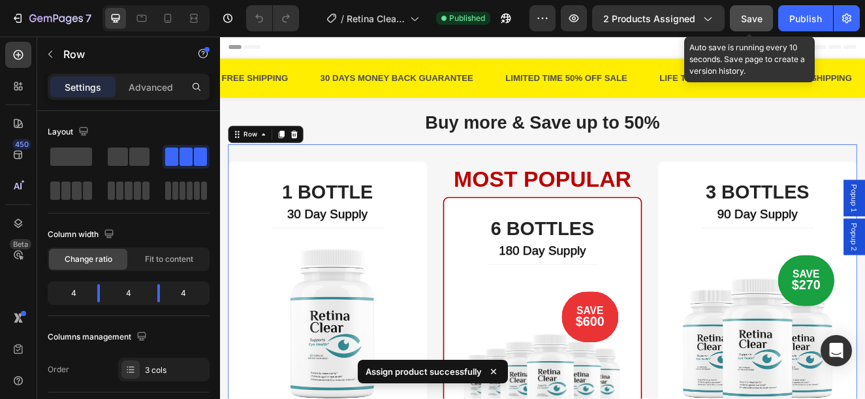
click at [760, 23] on span "Save" at bounding box center [752, 18] width 22 height 11
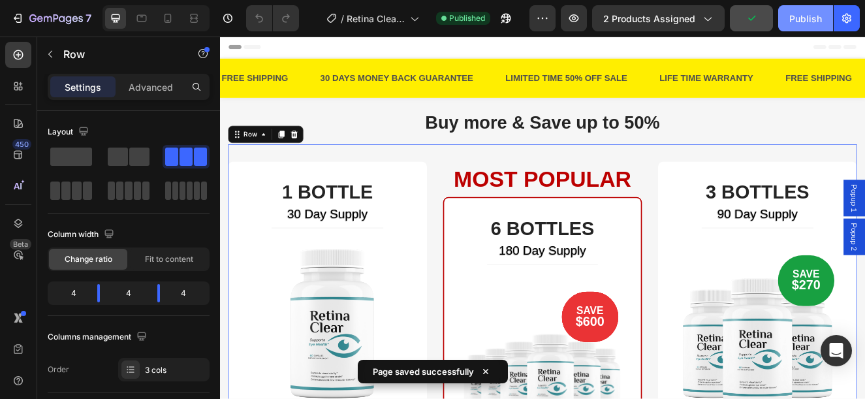
click at [789, 22] on button "Publish" at bounding box center [805, 18] width 55 height 26
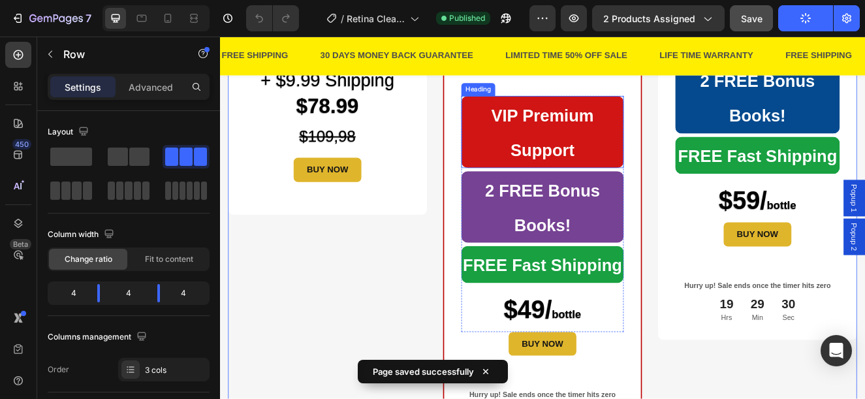
scroll to position [326, 0]
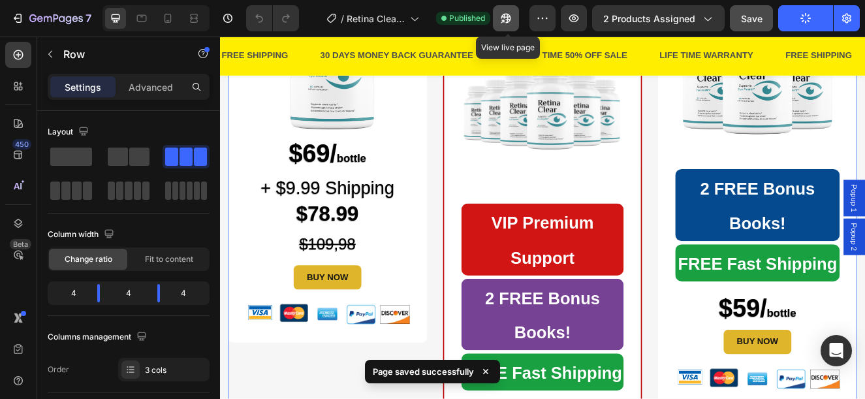
click at [505, 20] on icon "button" at bounding box center [502, 21] width 3 height 3
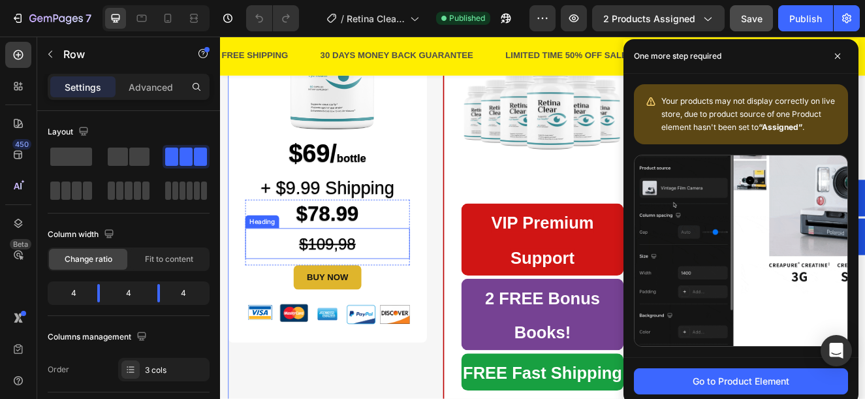
scroll to position [392, 0]
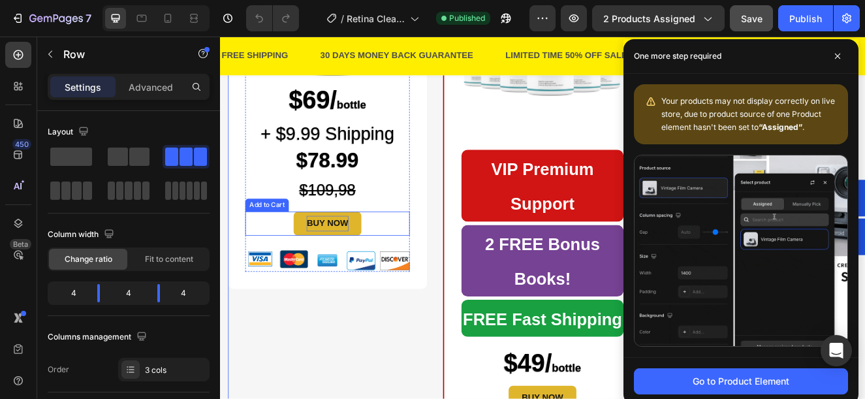
click at [385, 261] on button "BUY NOW" at bounding box center [350, 263] width 82 height 29
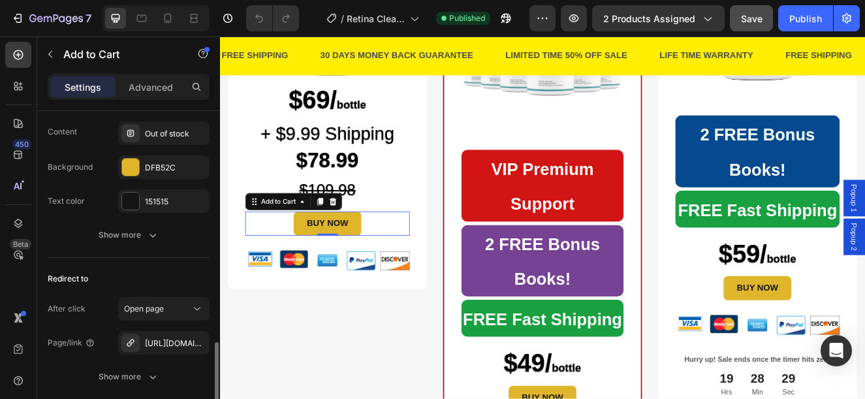
scroll to position [1142, 0]
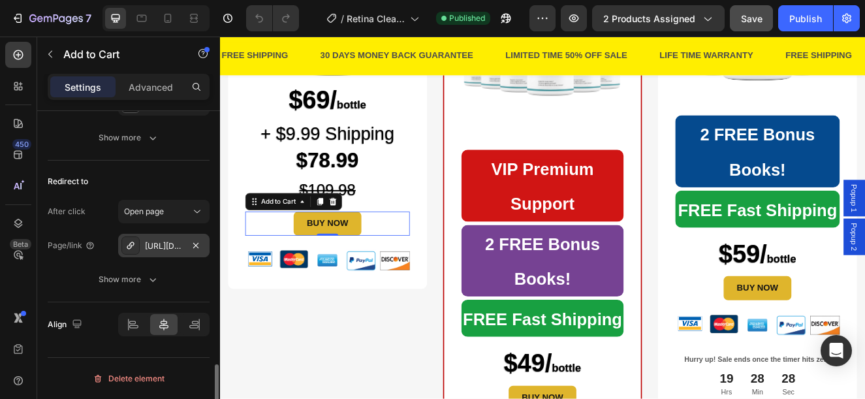
click at [182, 240] on div "[URL][DOMAIN_NAME]" at bounding box center [164, 246] width 38 height 12
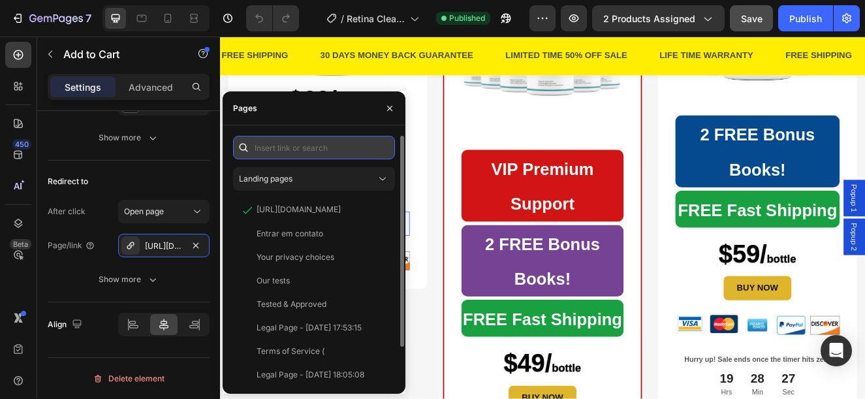
click at [332, 147] on input "text" at bounding box center [314, 148] width 162 height 24
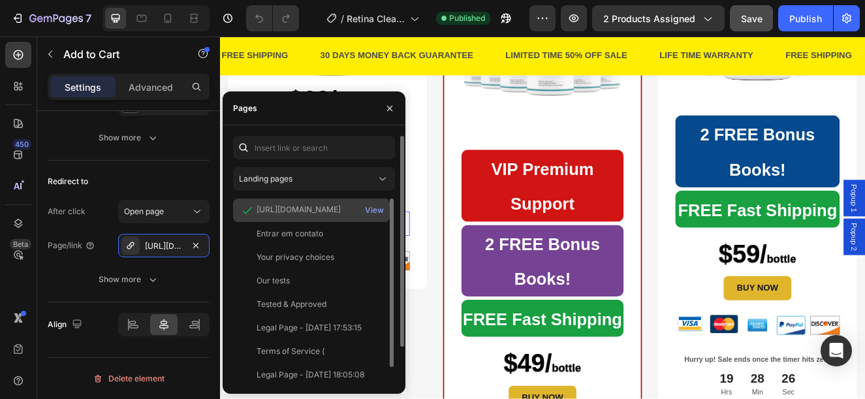
click at [322, 205] on div "[URL][DOMAIN_NAME]" at bounding box center [299, 210] width 84 height 12
